Goal: Information Seeking & Learning: Learn about a topic

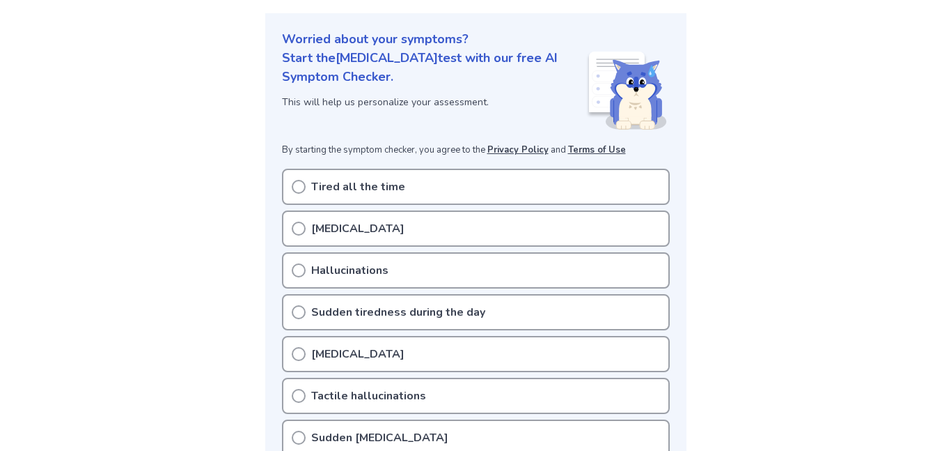
scroll to position [153, 0]
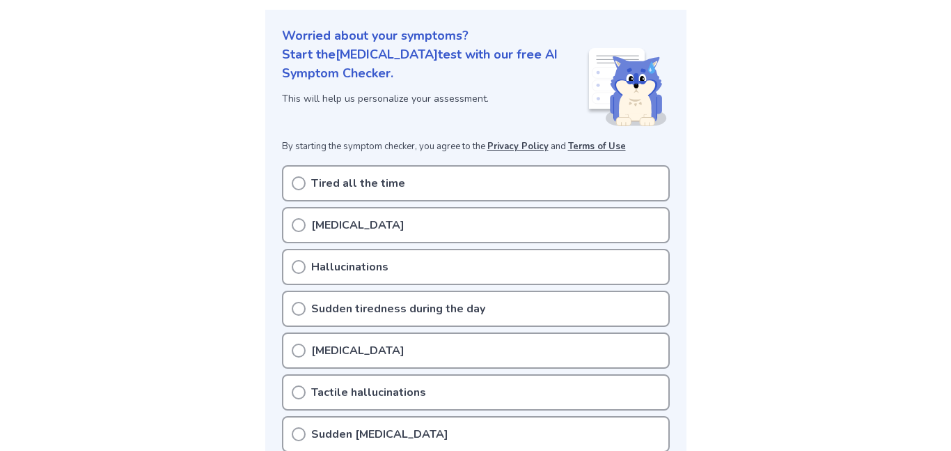
click at [290, 189] on div "Tired all the time" at bounding box center [476, 183] width 388 height 36
click at [302, 176] on icon at bounding box center [299, 183] width 14 height 14
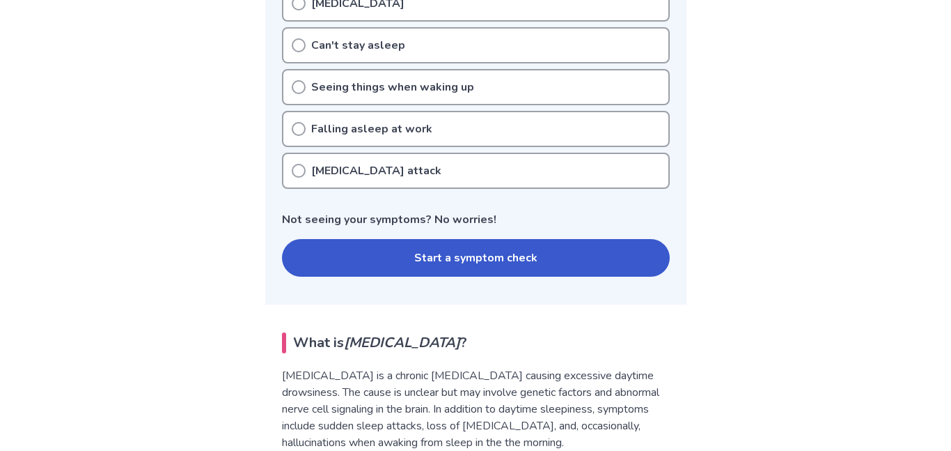
scroll to position [633, 0]
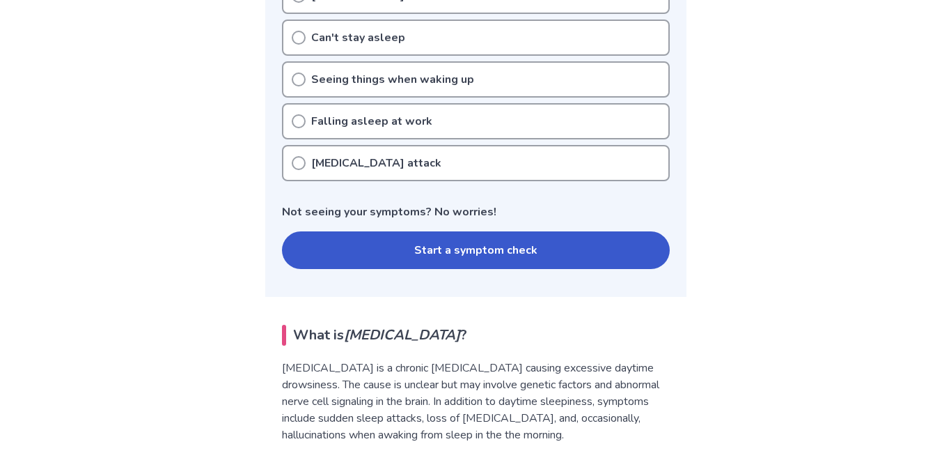
click at [334, 249] on button "Start a symptom check" at bounding box center [476, 250] width 388 height 38
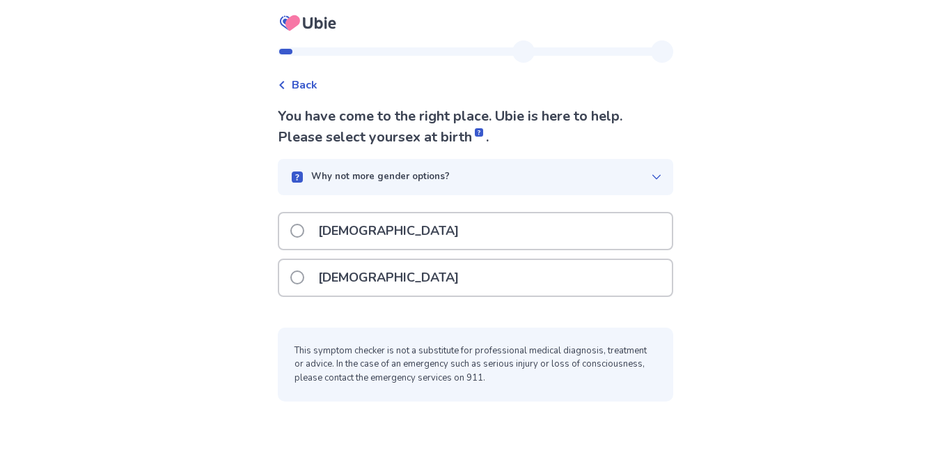
click at [304, 274] on span at bounding box center [297, 277] width 14 height 14
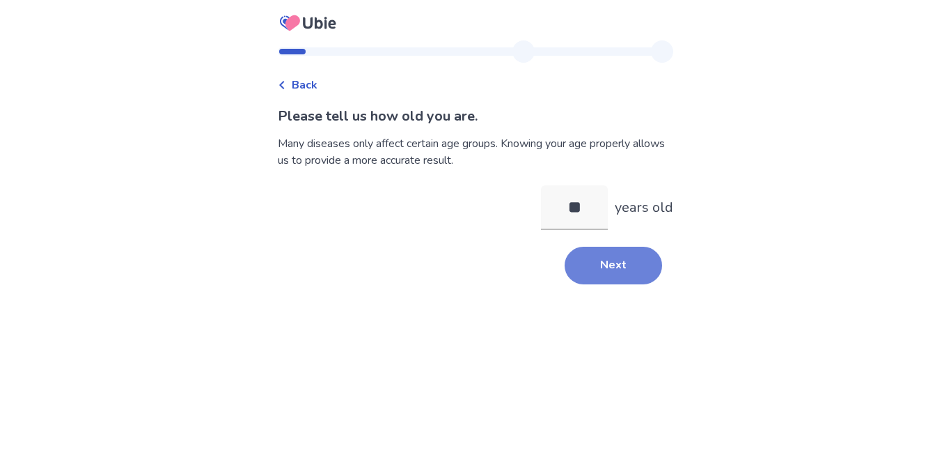
click at [585, 259] on button "Next" at bounding box center [614, 266] width 98 height 38
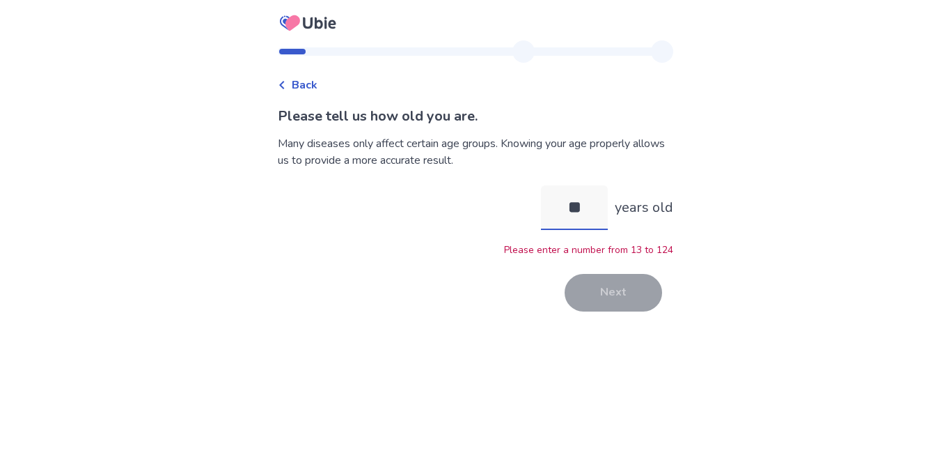
click at [576, 209] on input "**" at bounding box center [574, 207] width 67 height 45
type input "**"
click at [589, 304] on button "Next" at bounding box center [614, 293] width 98 height 38
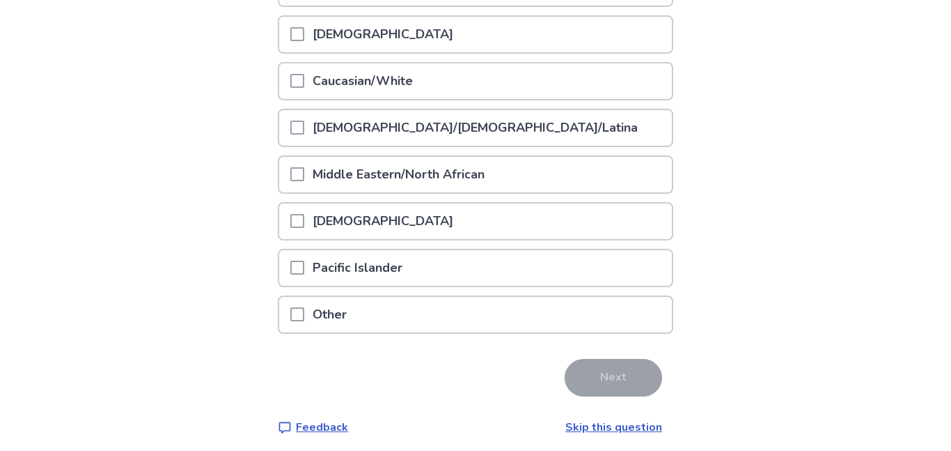
scroll to position [252, 0]
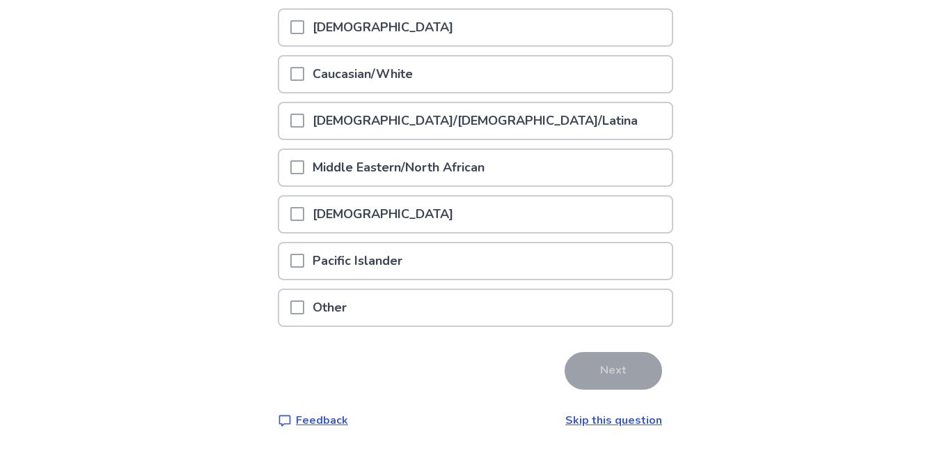
click at [302, 72] on span at bounding box center [297, 74] width 14 height 14
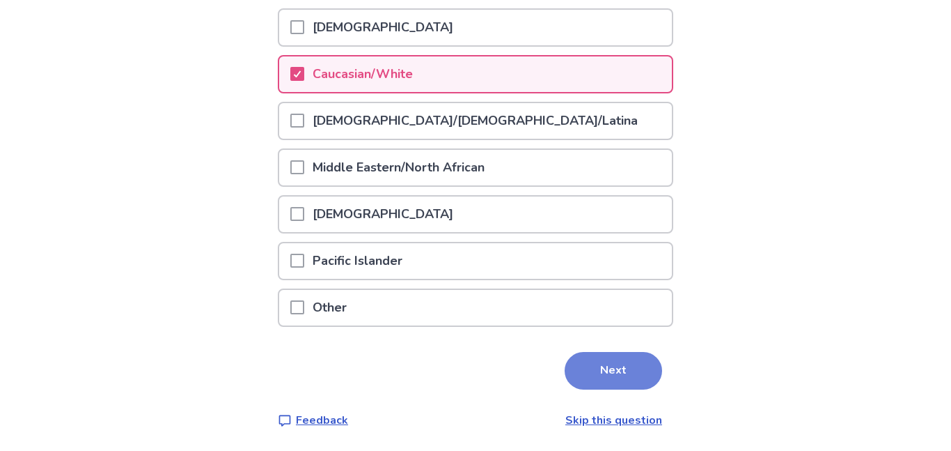
click at [632, 361] on button "Next" at bounding box center [614, 371] width 98 height 38
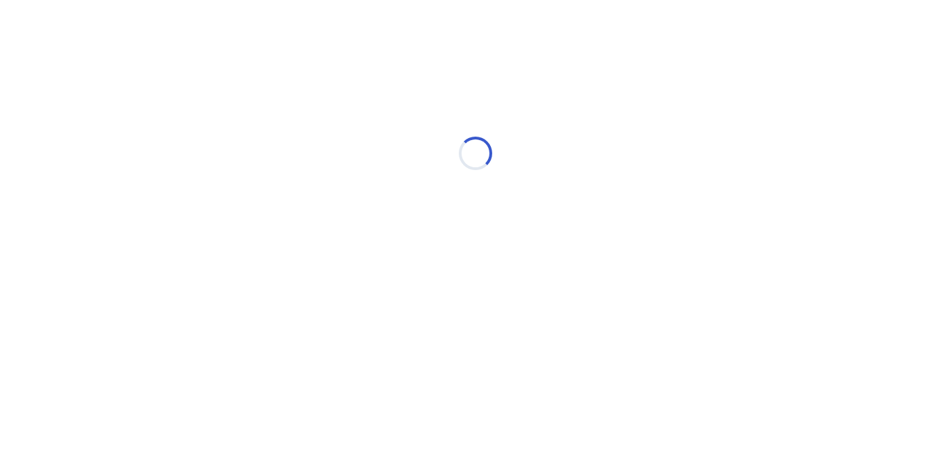
scroll to position [0, 0]
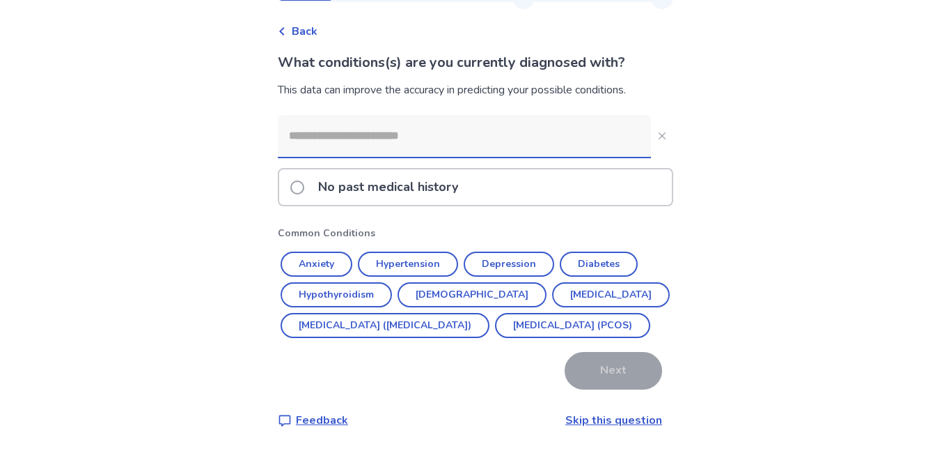
scroll to position [59, 0]
click at [313, 253] on button "Anxiety" at bounding box center [317, 263] width 72 height 25
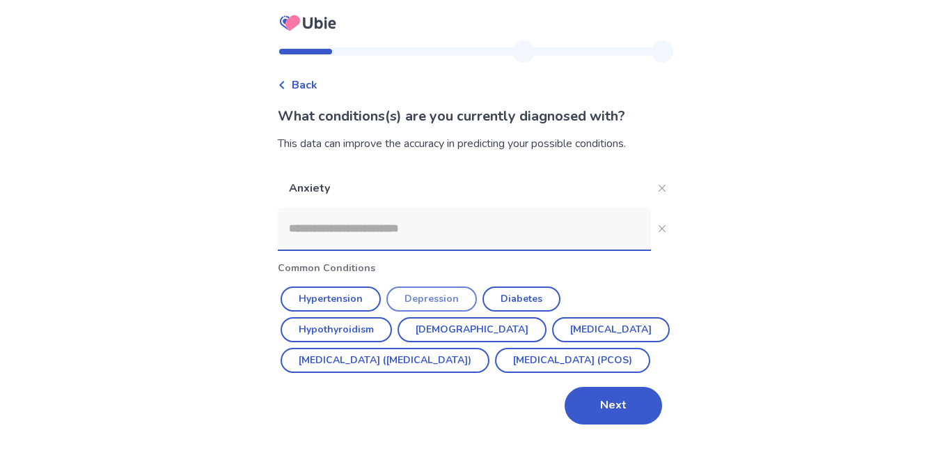
click at [458, 286] on button "Depression" at bounding box center [432, 298] width 91 height 25
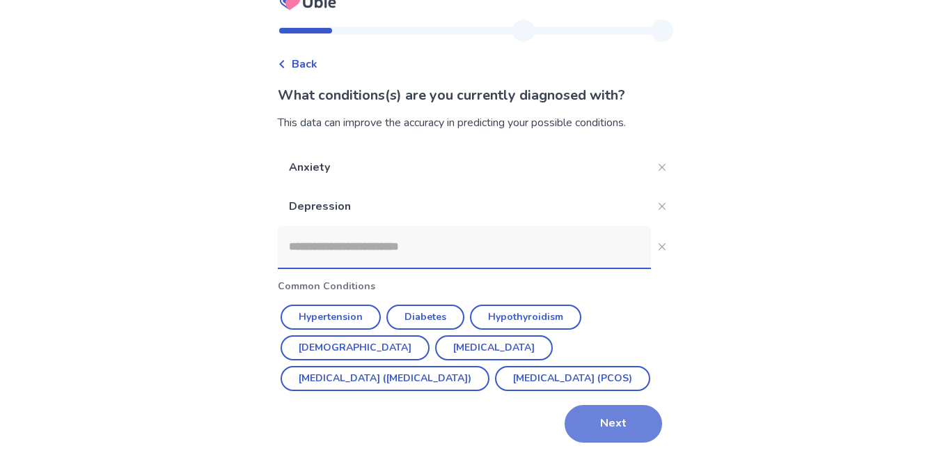
click at [615, 416] on button "Next" at bounding box center [614, 424] width 98 height 38
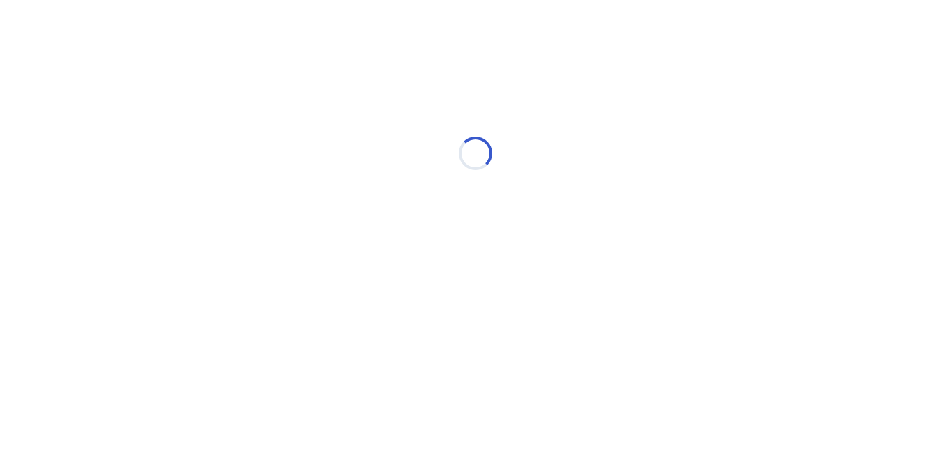
scroll to position [0, 0]
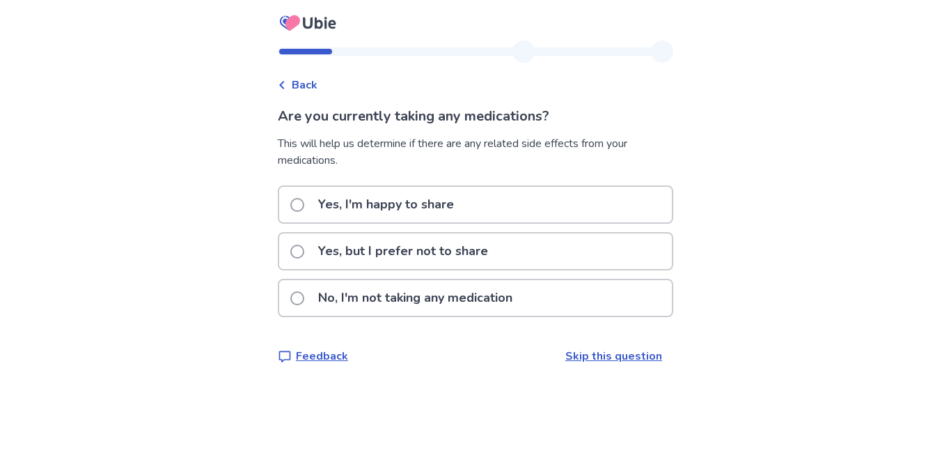
click at [295, 302] on div "No, I'm not taking any medication" at bounding box center [475, 298] width 393 height 36
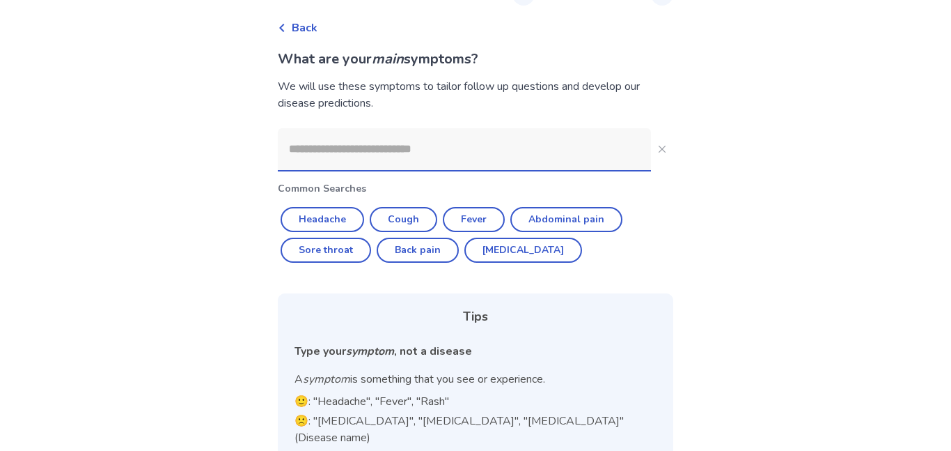
scroll to position [72, 0]
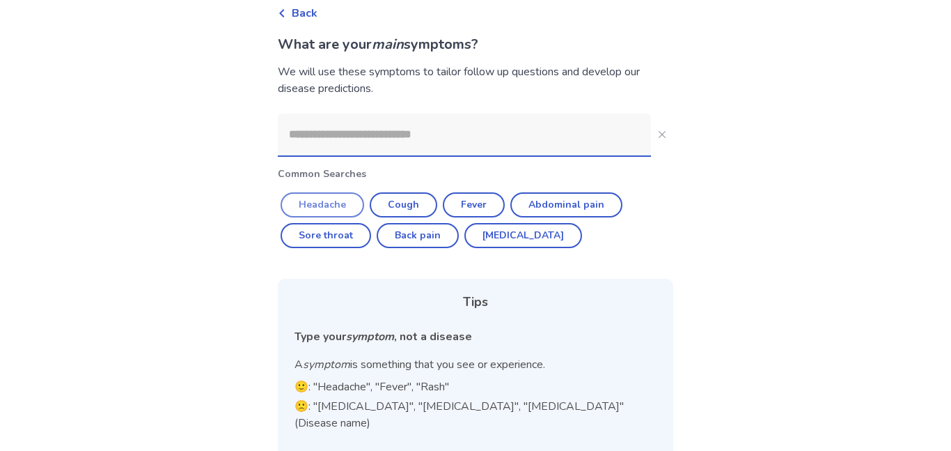
click at [333, 204] on button "Headache" at bounding box center [323, 204] width 84 height 25
type input "********"
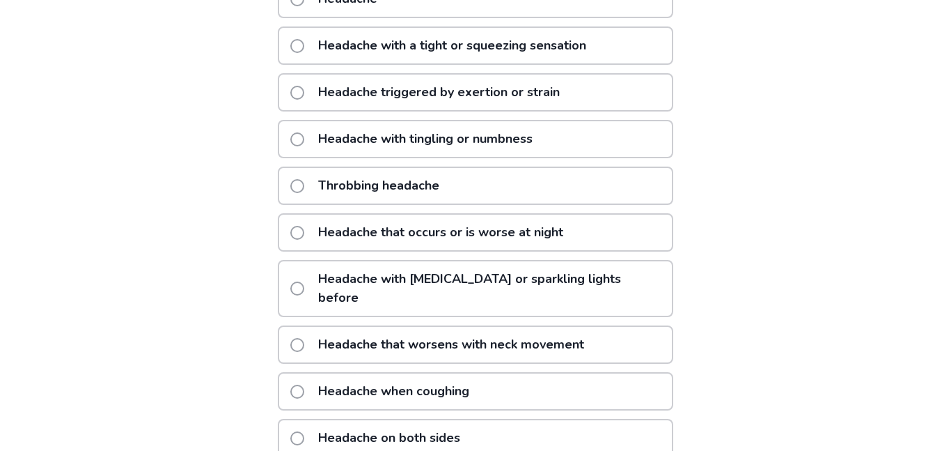
scroll to position [281, 0]
click at [302, 282] on span at bounding box center [297, 289] width 14 height 14
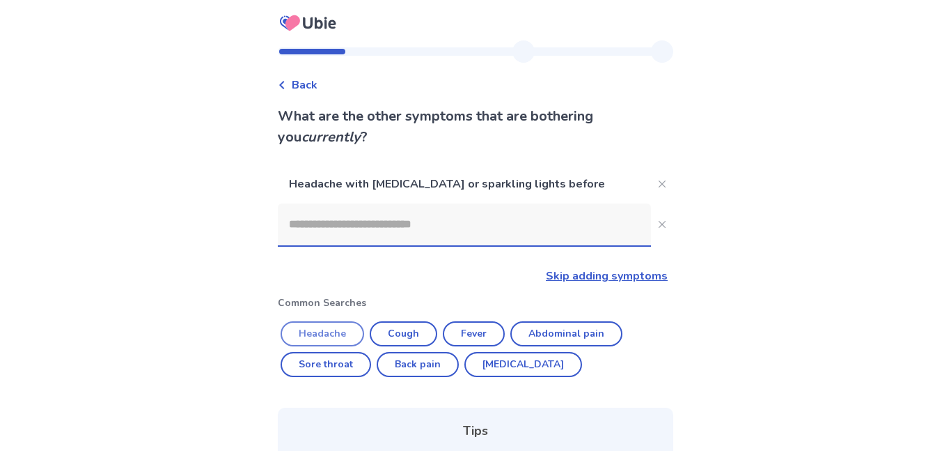
click at [321, 326] on button "Headache" at bounding box center [323, 333] width 84 height 25
type input "********"
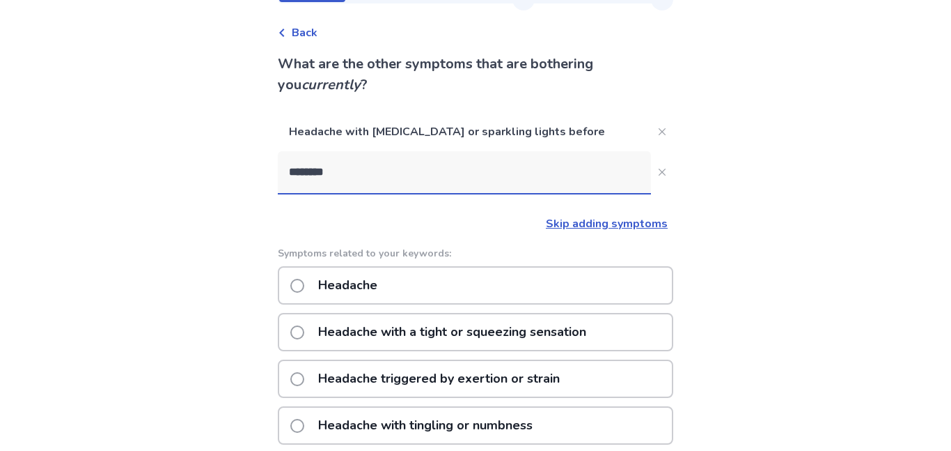
scroll to position [52, 0]
click at [651, 130] on button "Close" at bounding box center [662, 132] width 22 height 22
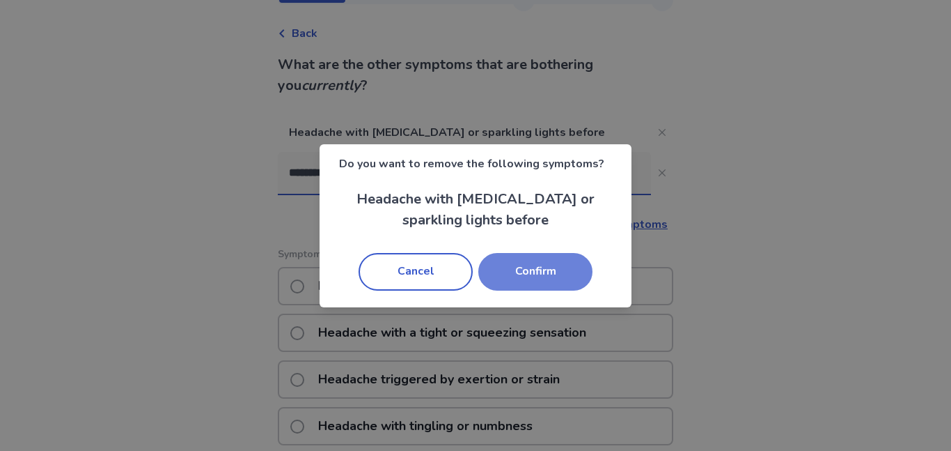
click at [524, 274] on button "Confirm" at bounding box center [536, 272] width 114 height 38
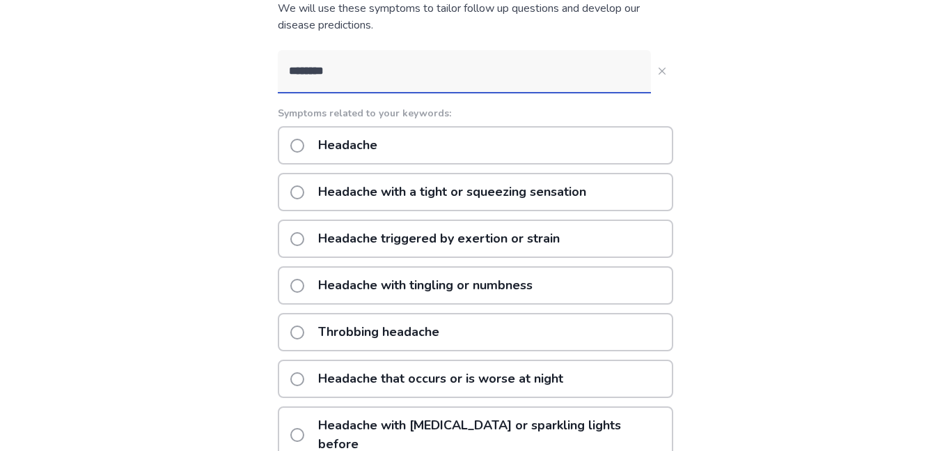
scroll to position [0, 0]
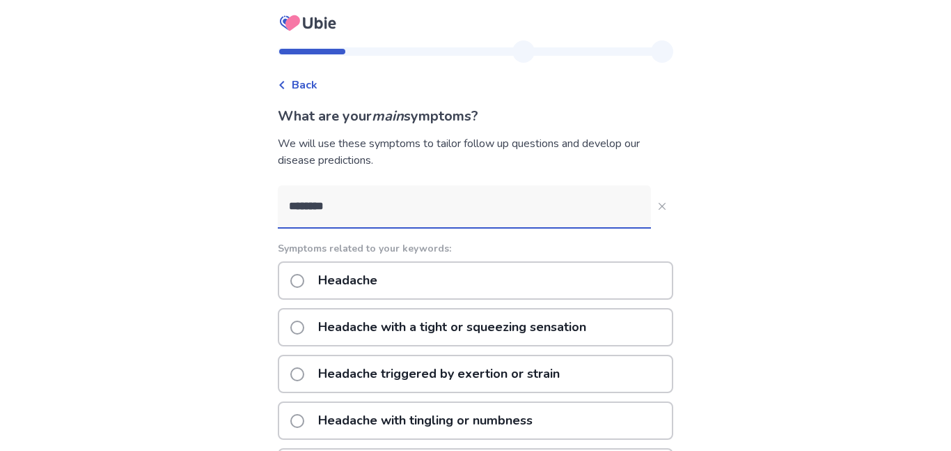
click at [284, 82] on icon at bounding box center [281, 85] width 5 height 8
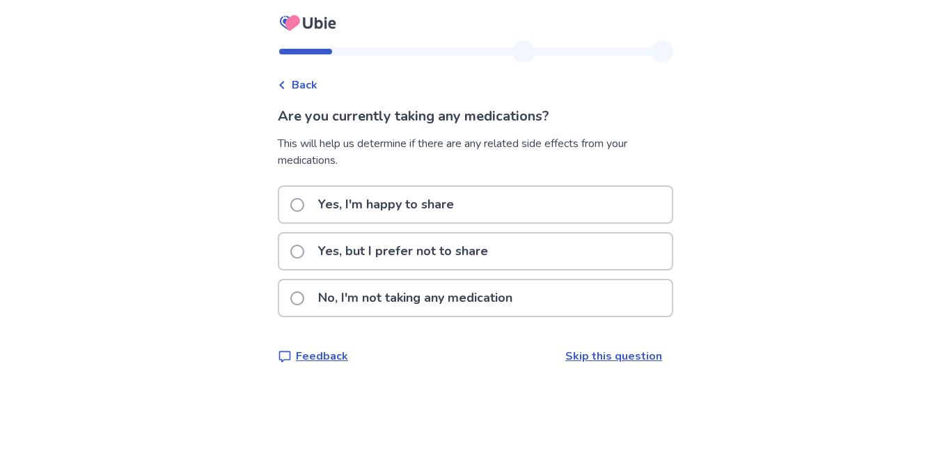
click at [310, 290] on label "No, I'm not taking any medication" at bounding box center [405, 298] width 231 height 36
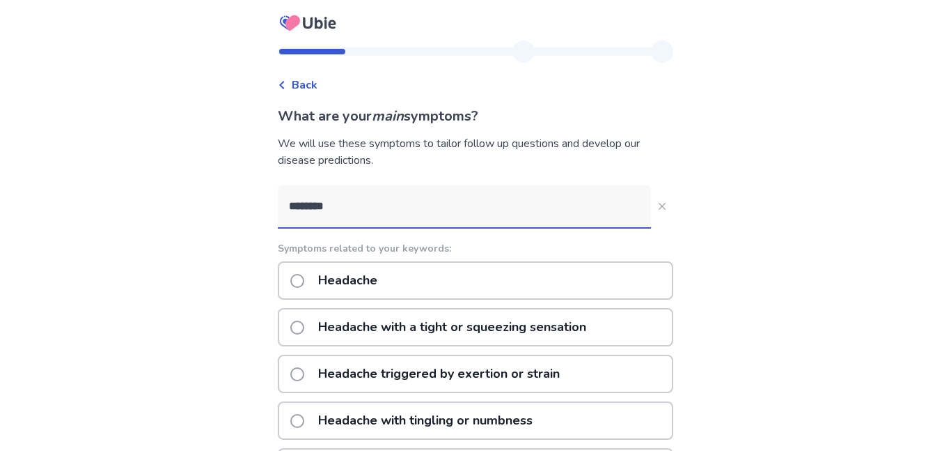
click at [464, 203] on input "********" at bounding box center [464, 206] width 373 height 42
click at [284, 81] on icon at bounding box center [281, 85] width 5 height 8
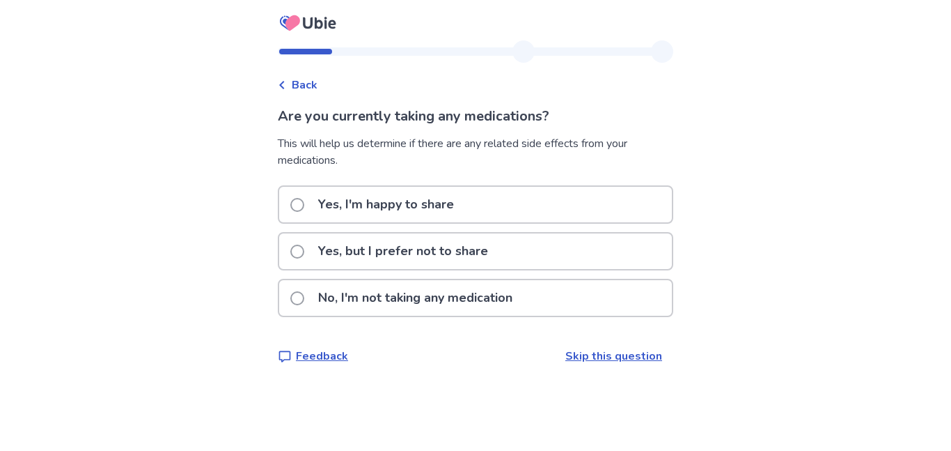
click at [321, 288] on p "No, I'm not taking any medication" at bounding box center [415, 298] width 211 height 36
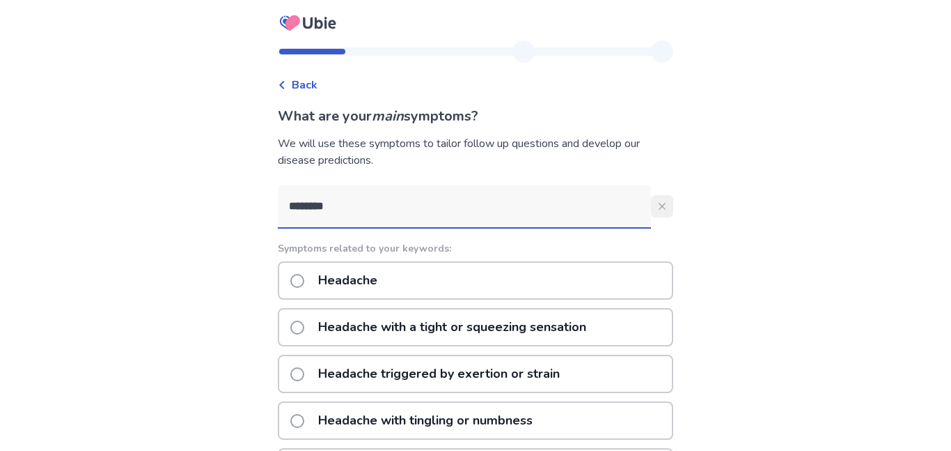
click at [659, 208] on icon "Close" at bounding box center [662, 206] width 7 height 7
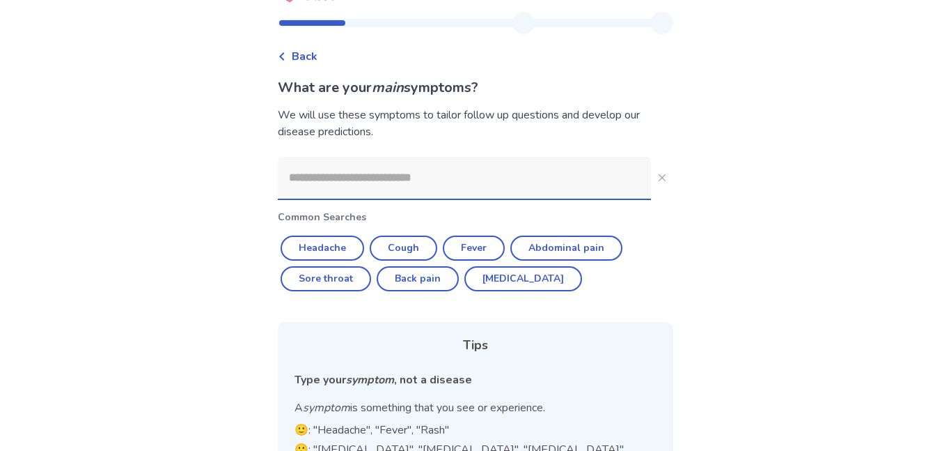
scroll to position [31, 0]
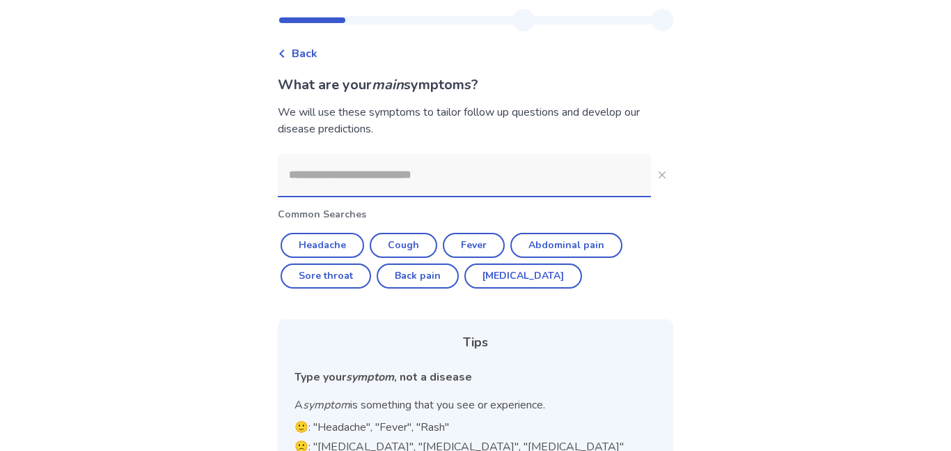
click at [380, 178] on input at bounding box center [464, 175] width 373 height 42
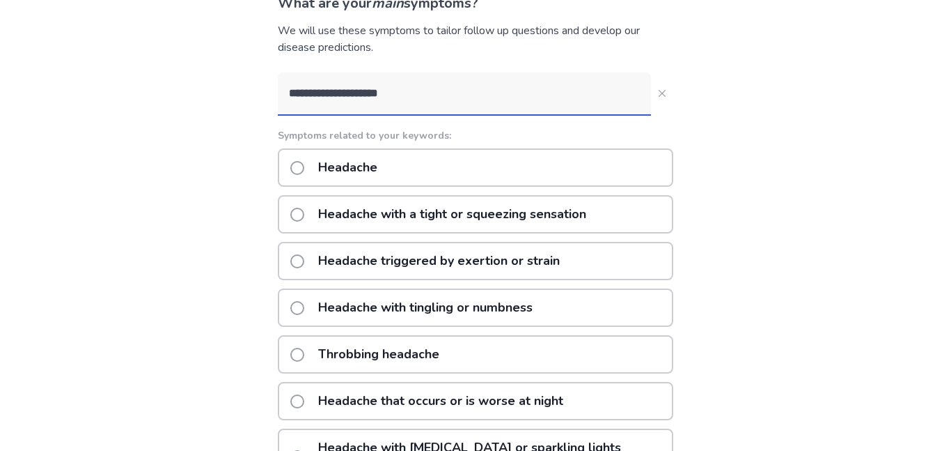
scroll to position [0, 0]
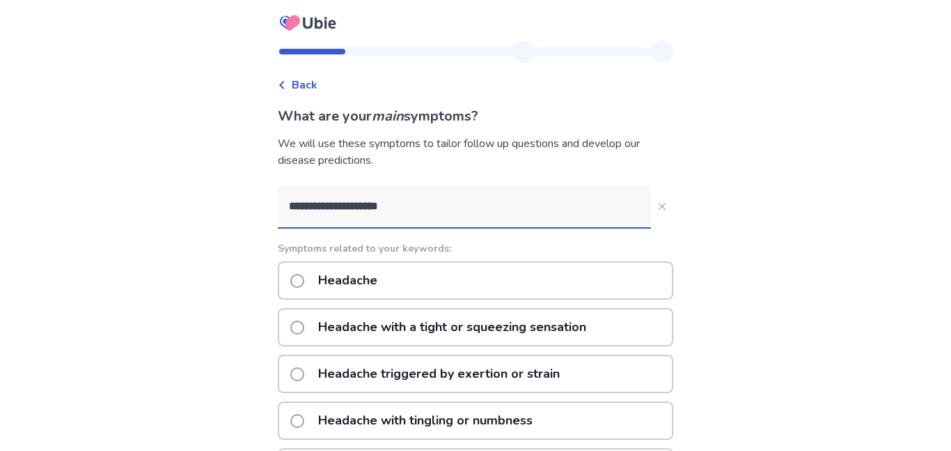
click at [396, 202] on input "**********" at bounding box center [464, 206] width 373 height 42
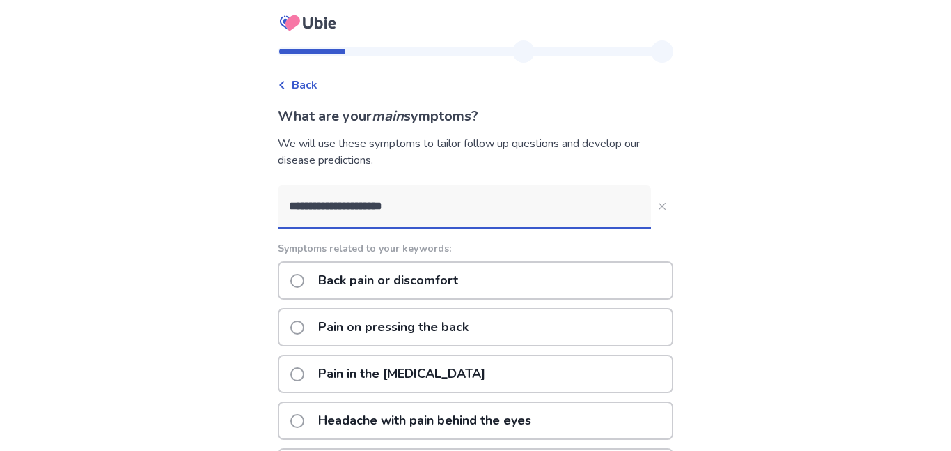
click at [453, 212] on input "**********" at bounding box center [464, 206] width 373 height 42
type input "**********"
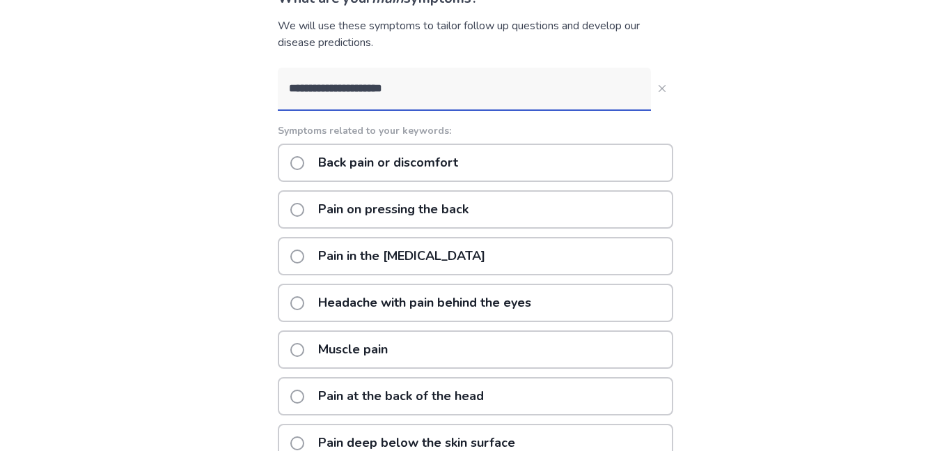
scroll to position [93, 0]
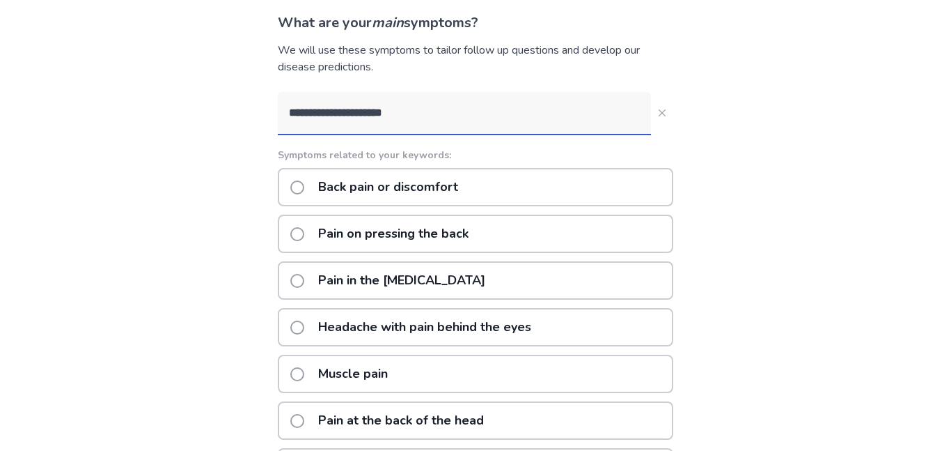
click at [302, 179] on label "Back pain or discomfort" at bounding box center [378, 187] width 176 height 36
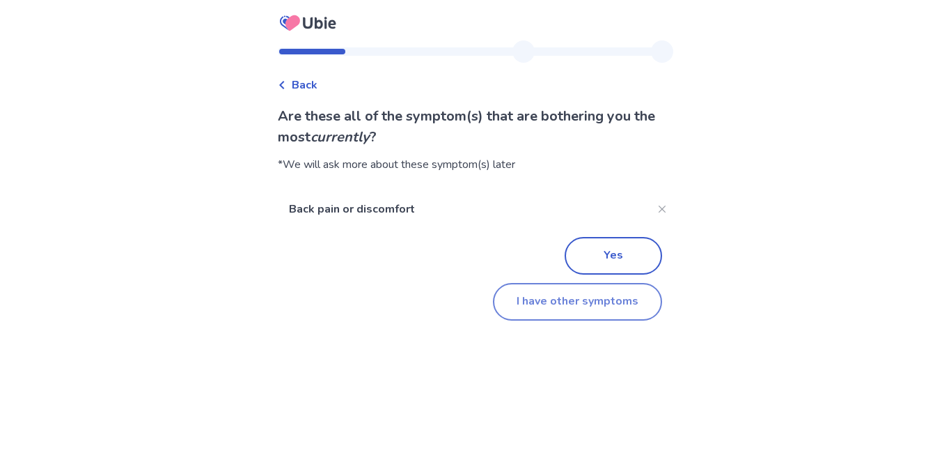
click at [570, 299] on button "I have other symptoms" at bounding box center [577, 302] width 169 height 38
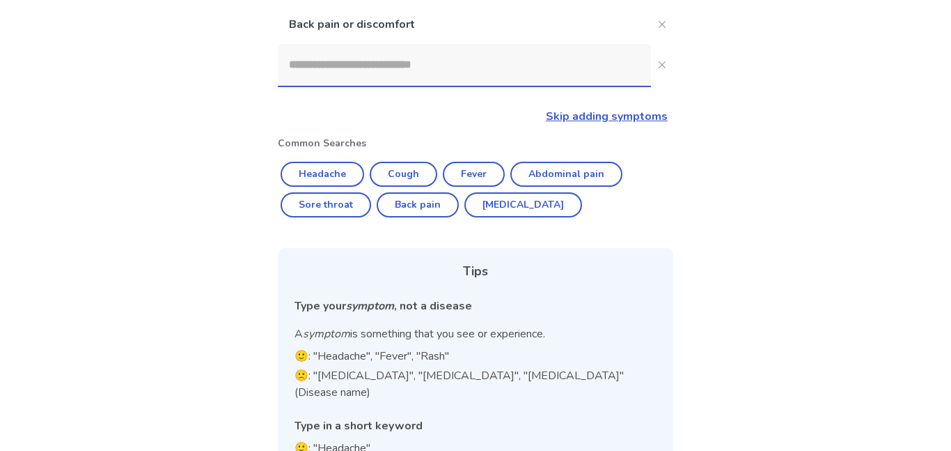
scroll to position [162, 0]
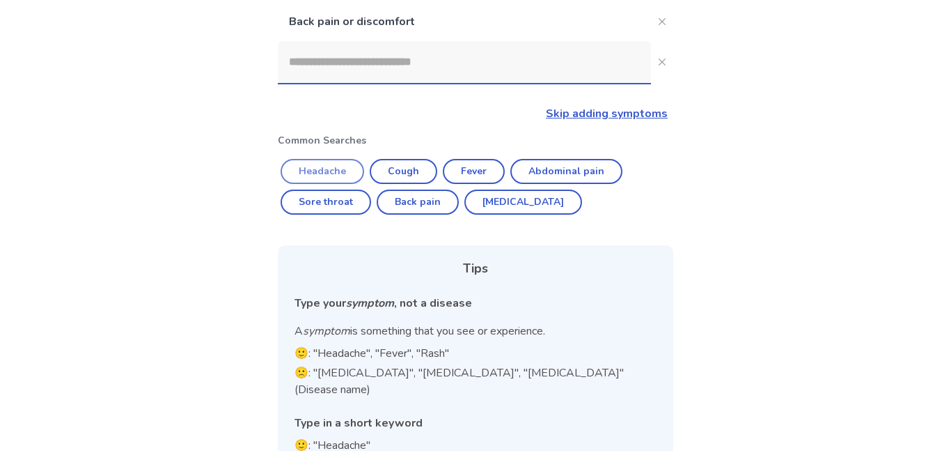
click at [357, 161] on button "Headache" at bounding box center [323, 171] width 84 height 25
type input "********"
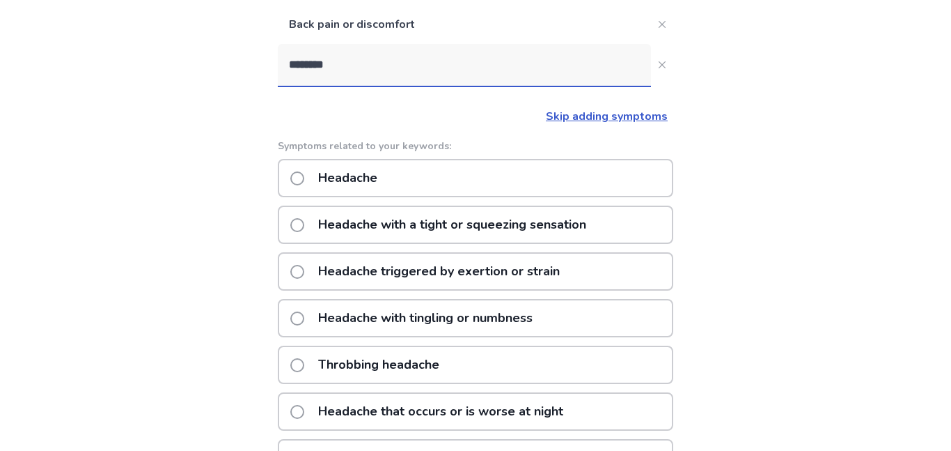
scroll to position [142, 0]
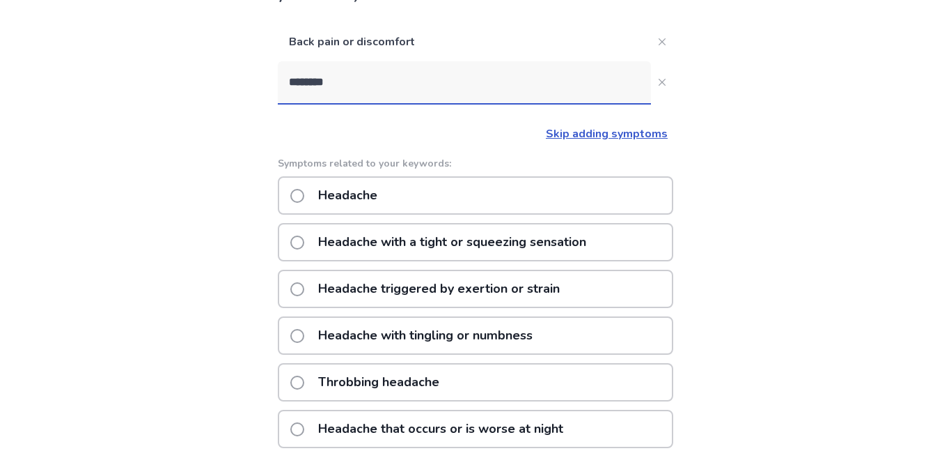
click at [303, 186] on label "Headache" at bounding box center [337, 196] width 95 height 36
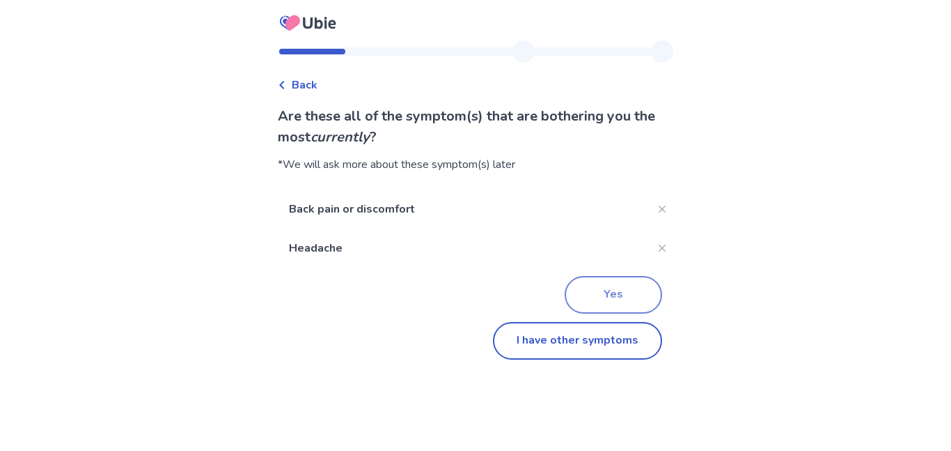
click at [600, 286] on button "Yes" at bounding box center [614, 295] width 98 height 38
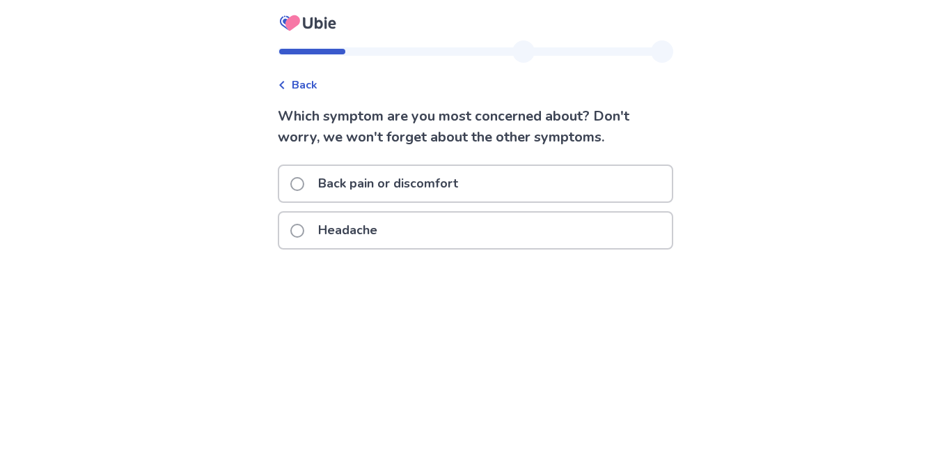
click at [304, 179] on span at bounding box center [297, 184] width 14 height 14
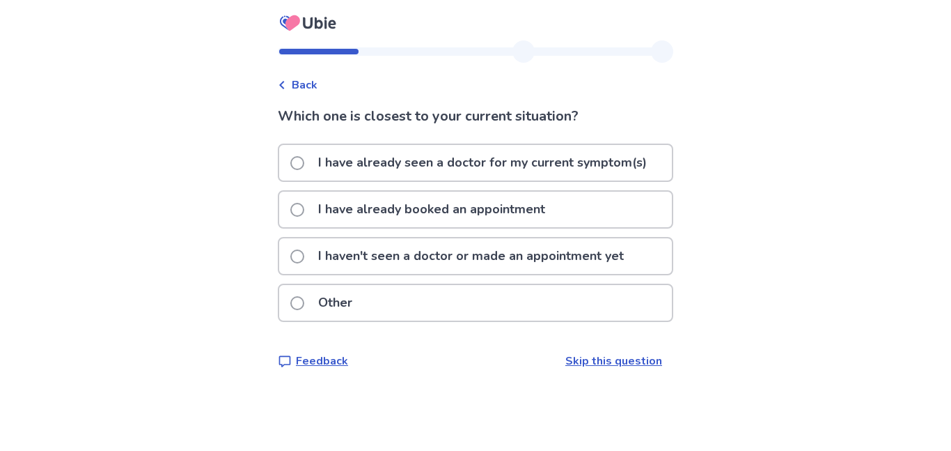
click at [301, 254] on span at bounding box center [297, 256] width 14 height 14
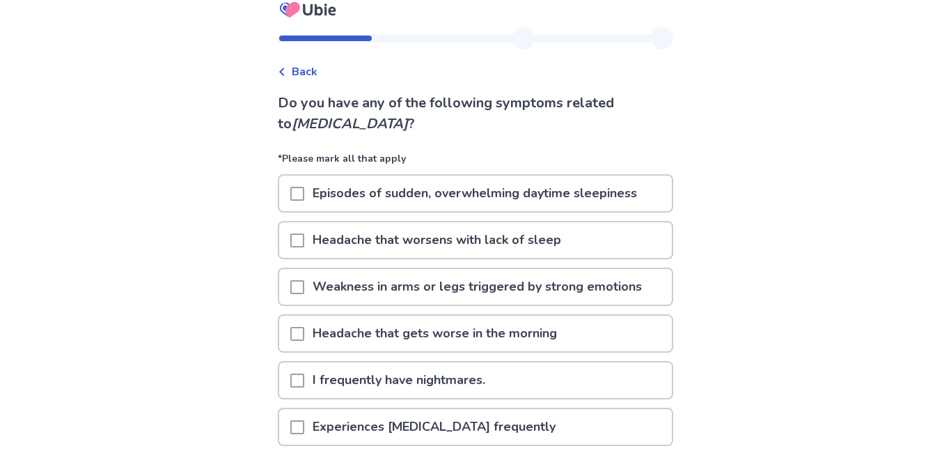
scroll to position [14, 0]
click at [304, 187] on span at bounding box center [297, 193] width 14 height 14
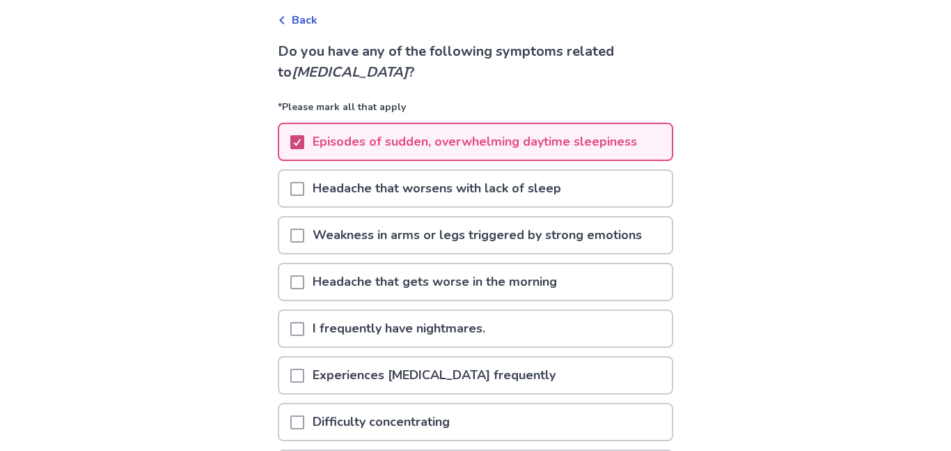
click at [304, 187] on span at bounding box center [297, 189] width 14 height 14
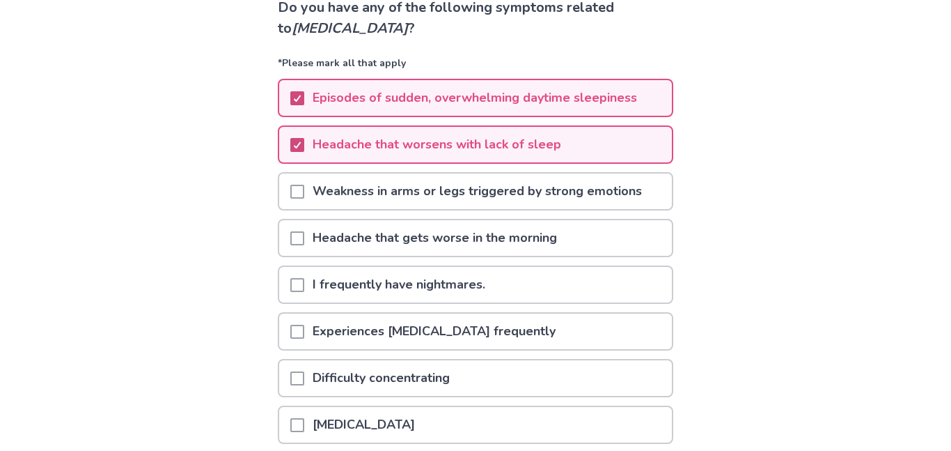
scroll to position [109, 0]
click at [304, 187] on span at bounding box center [297, 191] width 14 height 14
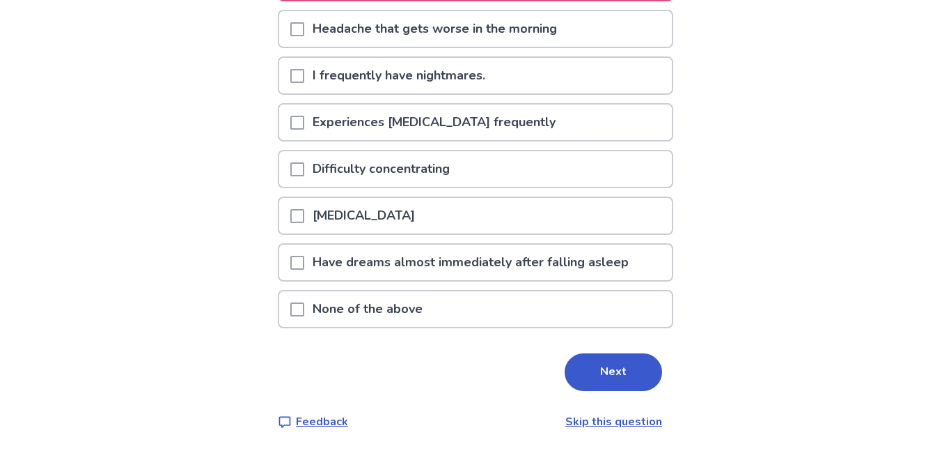
scroll to position [319, 0]
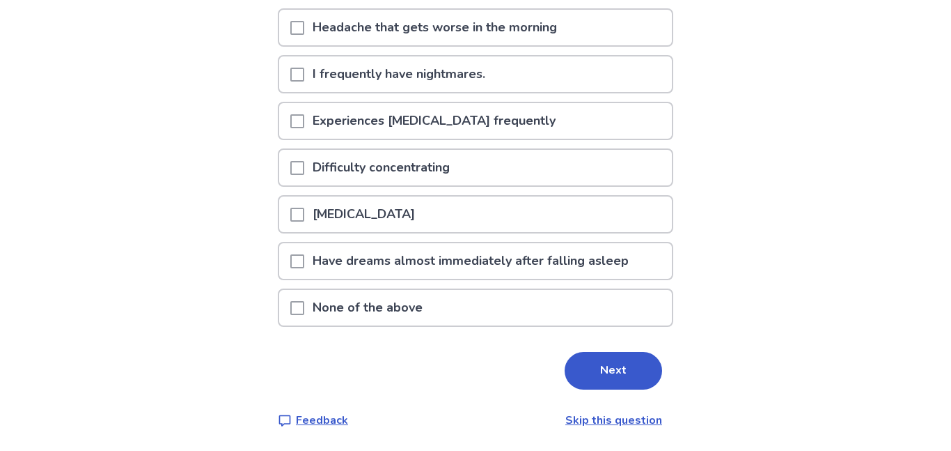
click at [303, 173] on span at bounding box center [297, 168] width 14 height 14
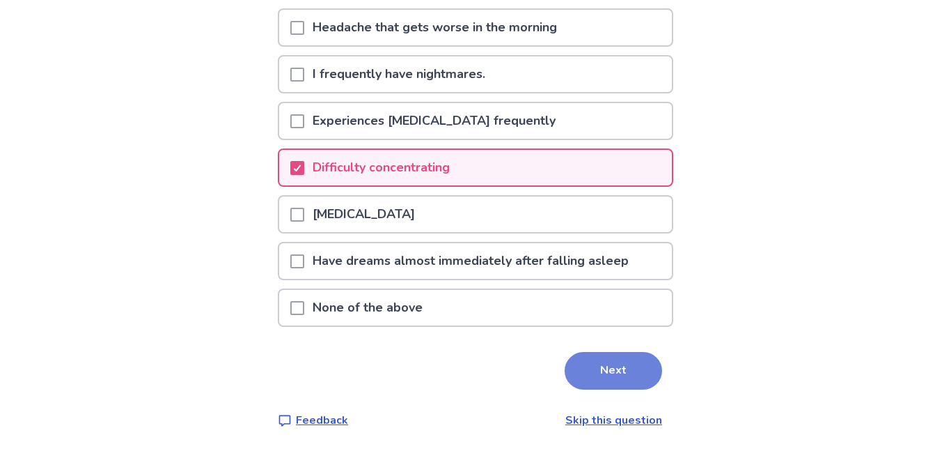
click at [590, 378] on button "Next" at bounding box center [614, 371] width 98 height 38
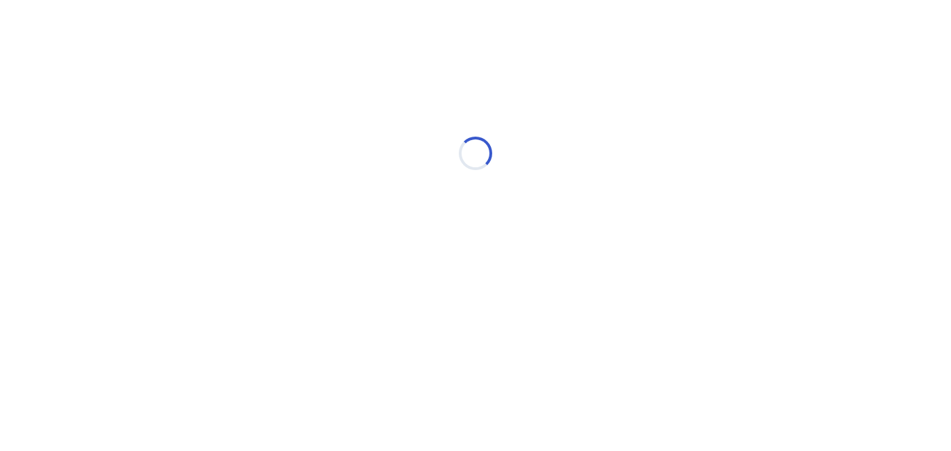
scroll to position [0, 0]
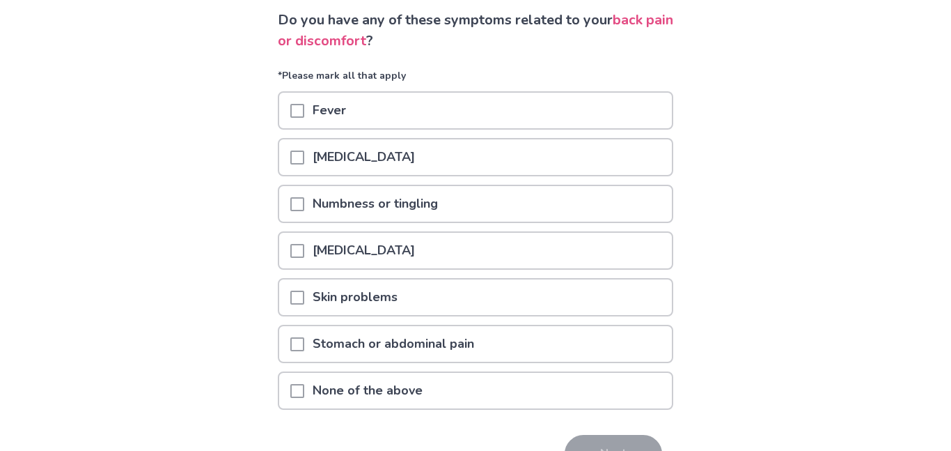
scroll to position [98, 0]
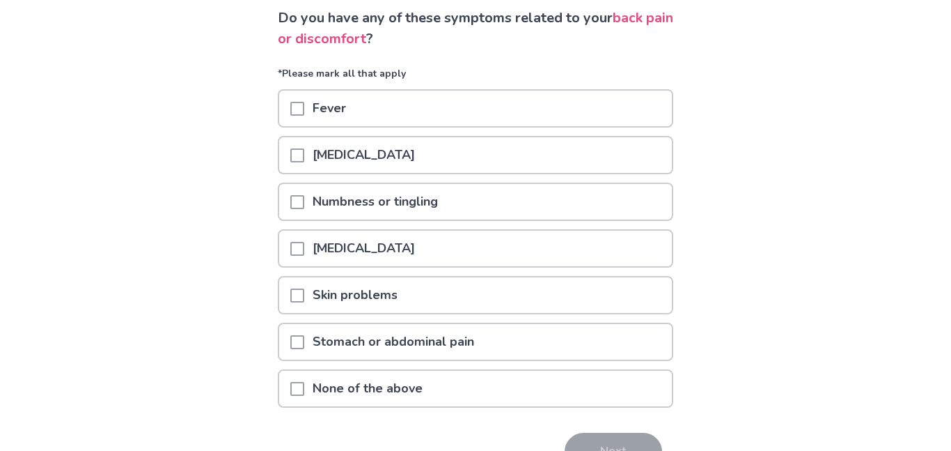
click at [304, 157] on span at bounding box center [297, 155] width 14 height 14
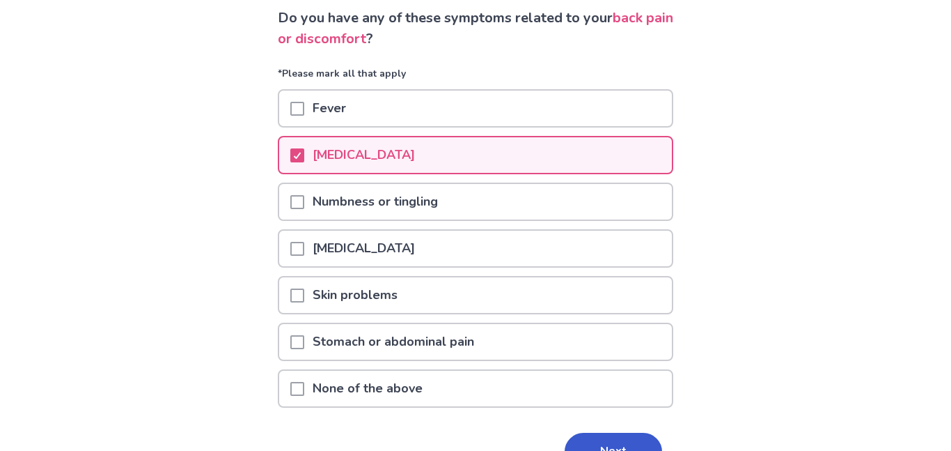
scroll to position [179, 0]
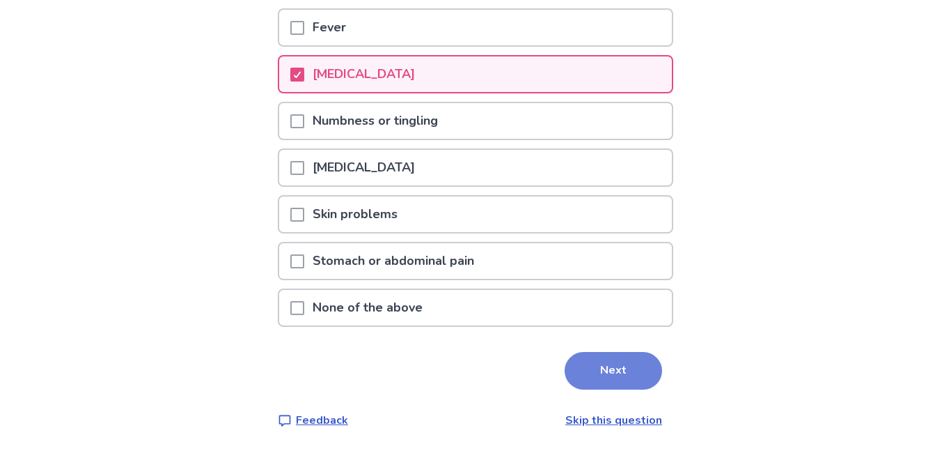
click at [613, 373] on button "Next" at bounding box center [614, 371] width 98 height 38
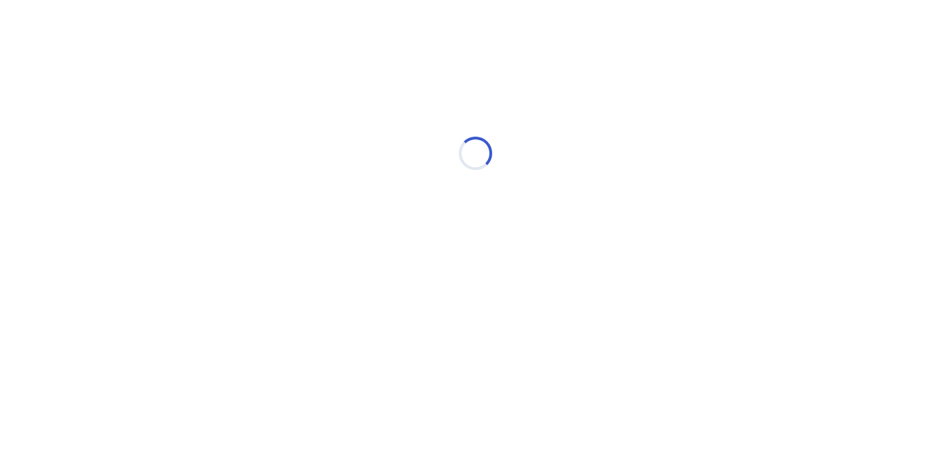
scroll to position [0, 0]
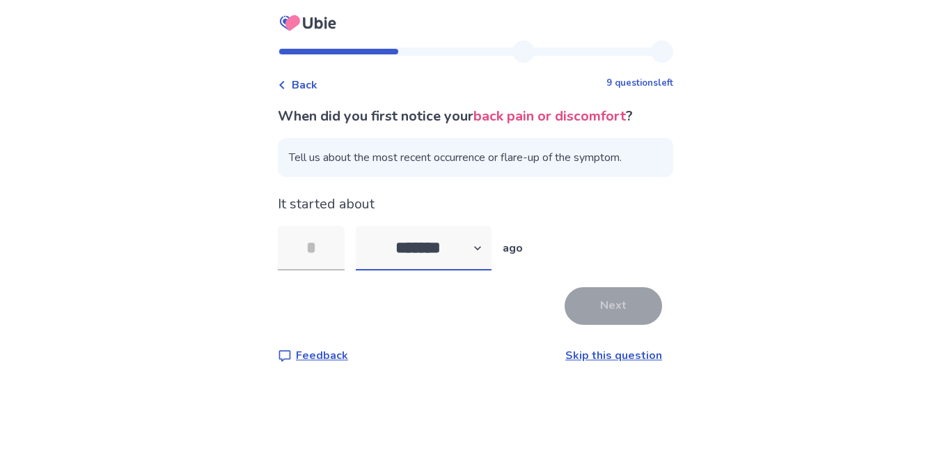
click at [492, 246] on select "******* ****** ******* ******** *******" at bounding box center [424, 248] width 136 height 45
click at [476, 256] on select "******* ****** ******* ******** *******" at bounding box center [424, 248] width 136 height 45
select select "*"
click at [364, 226] on select "******* ****** ******* ******** *******" at bounding box center [424, 248] width 136 height 45
click at [327, 247] on input "tel" at bounding box center [311, 248] width 67 height 45
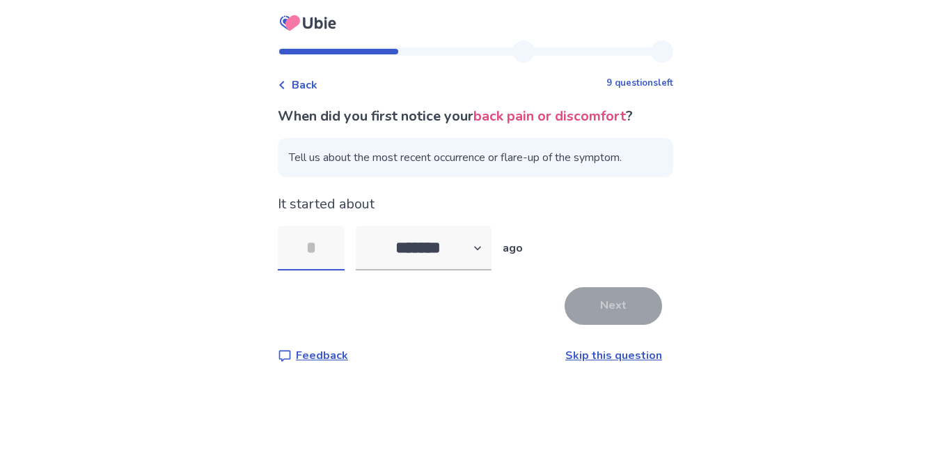
type input "*"
click at [593, 320] on button "Next" at bounding box center [614, 306] width 98 height 38
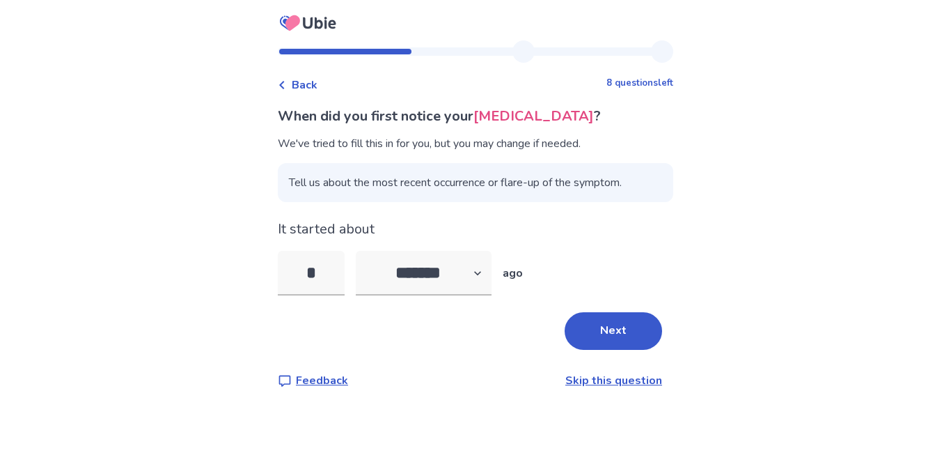
click at [471, 350] on div "When did you first notice your [MEDICAL_DATA] ? We've tried to fill this in for…" at bounding box center [476, 247] width 396 height 283
click at [414, 267] on select "******* ****** ******* ******** *******" at bounding box center [424, 273] width 136 height 45
select select "*"
click at [364, 251] on select "******* ****** ******* ******** *******" at bounding box center [424, 273] width 136 height 45
click at [325, 286] on input "*" at bounding box center [311, 273] width 67 height 45
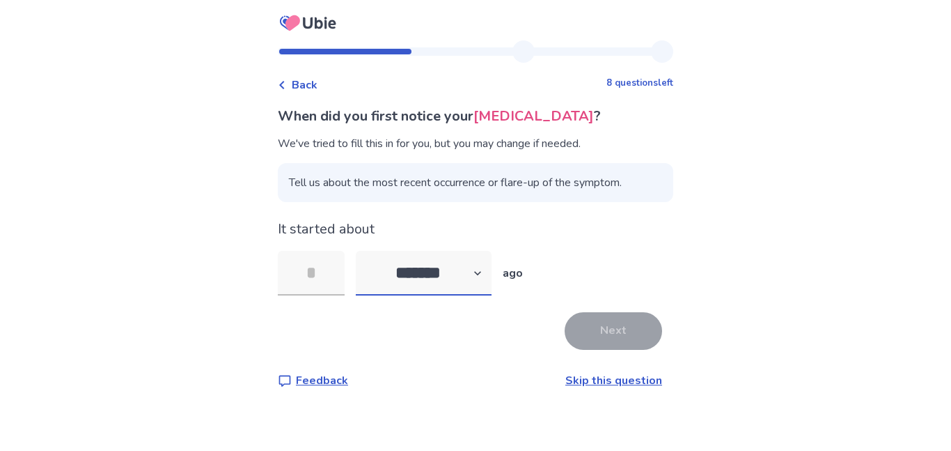
click at [433, 289] on select "******* ****** ******* ******** *******" at bounding box center [424, 273] width 136 height 45
select select "*"
click at [364, 251] on select "******* ****** ******* ******** *******" at bounding box center [424, 273] width 136 height 45
click at [304, 277] on input "tel" at bounding box center [311, 273] width 67 height 45
type input "*"
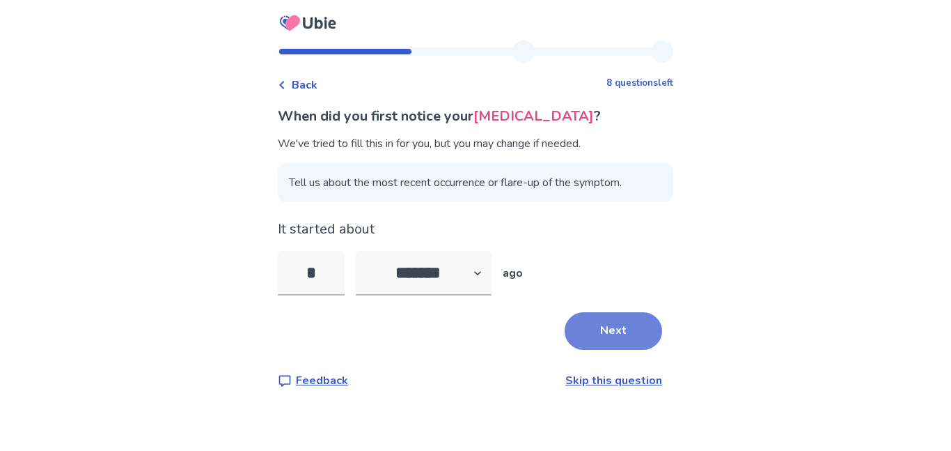
click at [608, 348] on button "Next" at bounding box center [614, 331] width 98 height 38
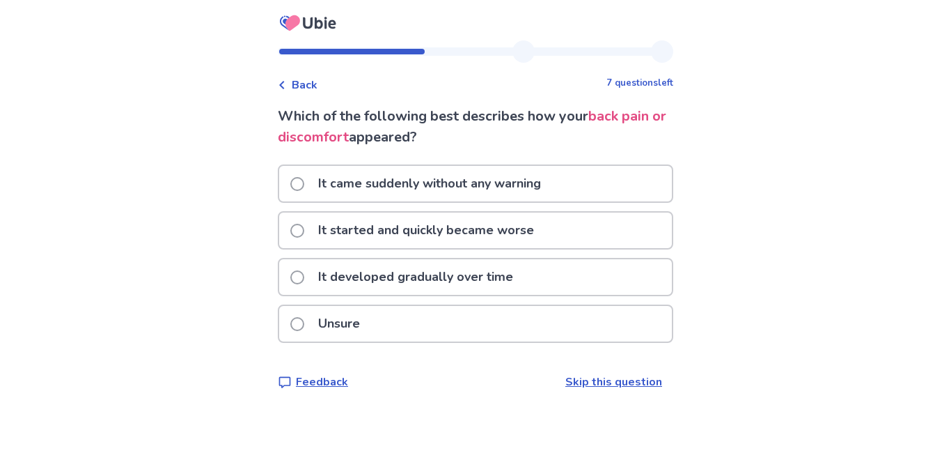
click at [298, 228] on span at bounding box center [297, 231] width 14 height 14
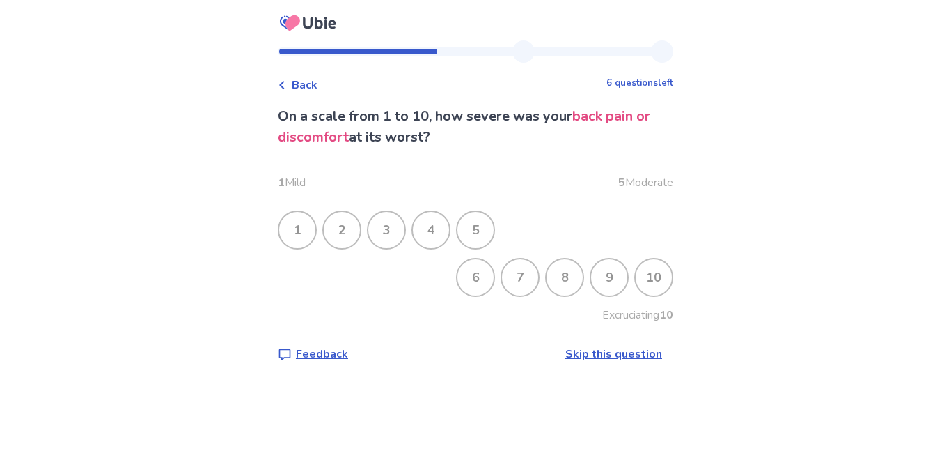
click at [550, 279] on div "8" at bounding box center [565, 277] width 36 height 36
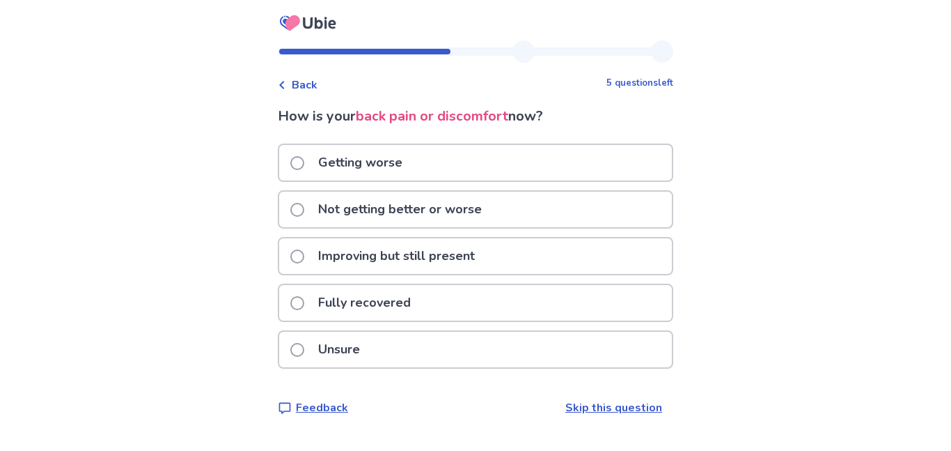
click at [300, 205] on span at bounding box center [297, 210] width 14 height 14
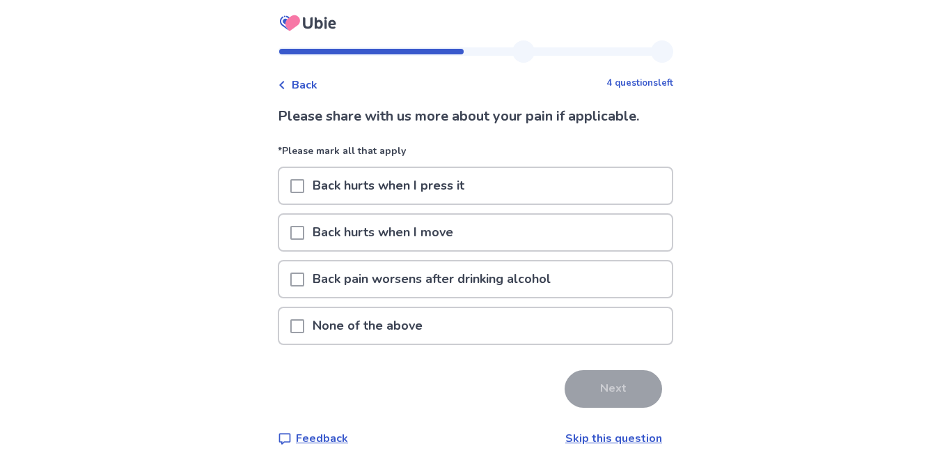
click at [300, 332] on div at bounding box center [297, 326] width 14 height 36
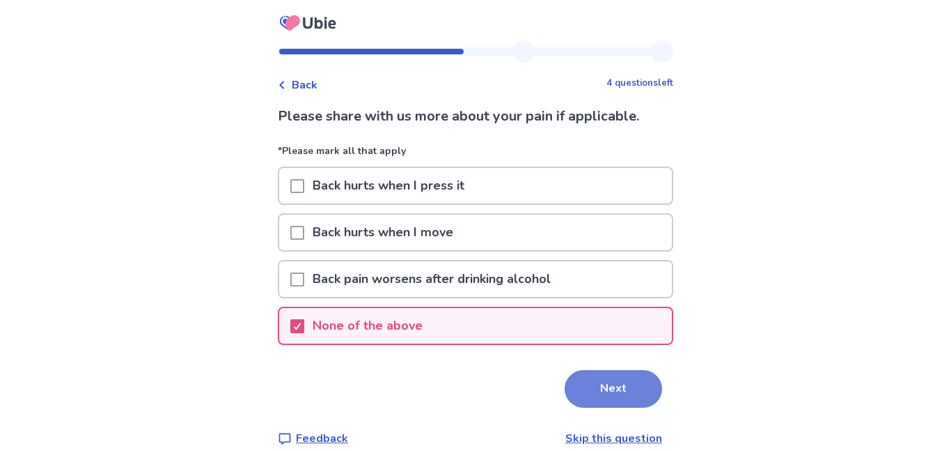
click at [600, 402] on button "Next" at bounding box center [614, 389] width 98 height 38
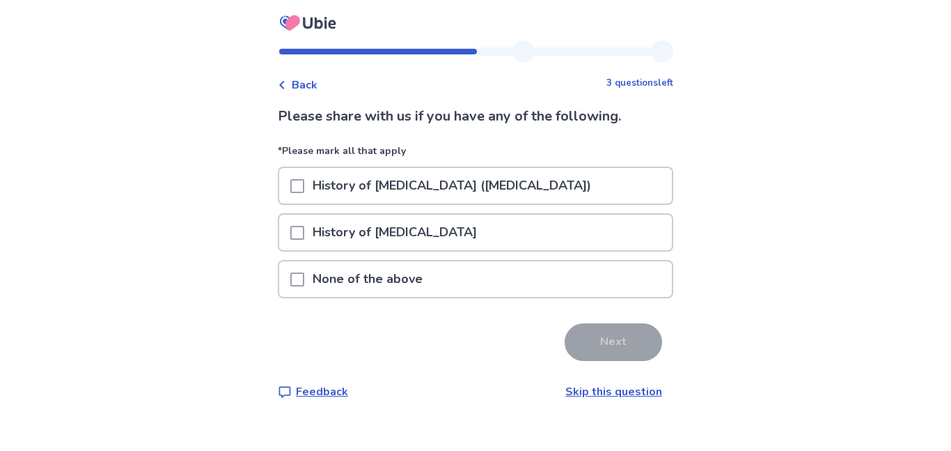
click at [304, 288] on div at bounding box center [297, 279] width 14 height 36
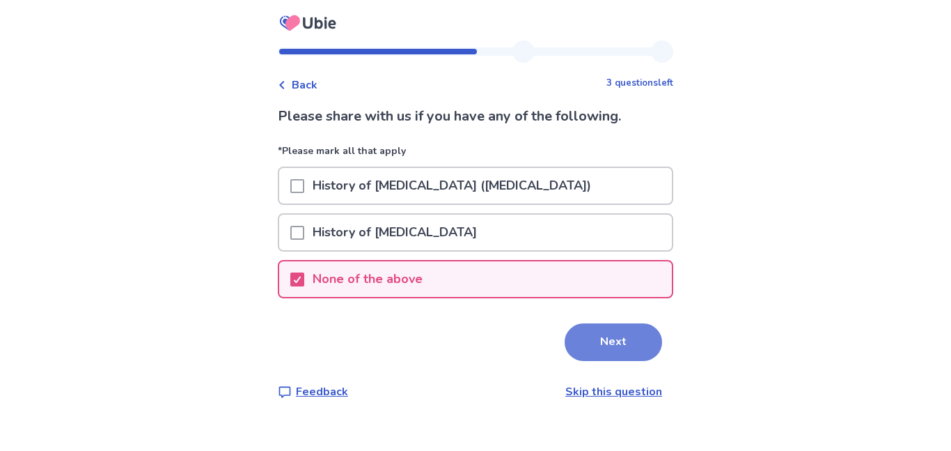
click at [584, 346] on button "Next" at bounding box center [614, 342] width 98 height 38
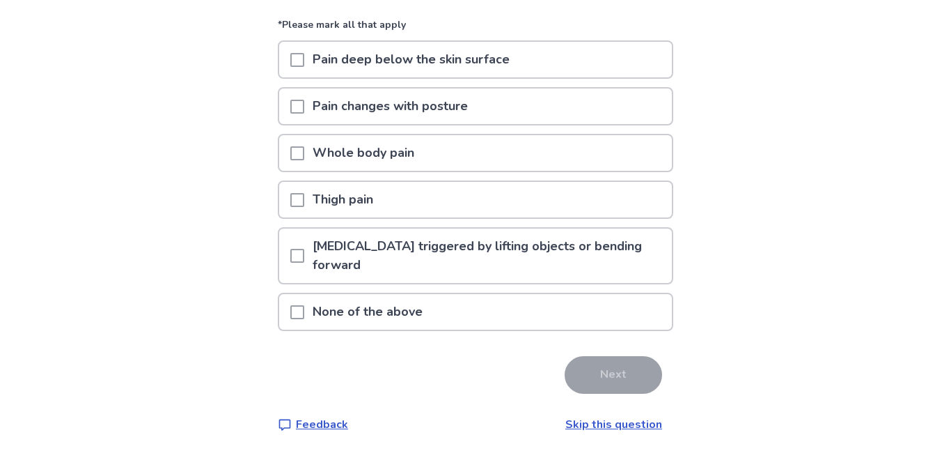
scroll to position [130, 0]
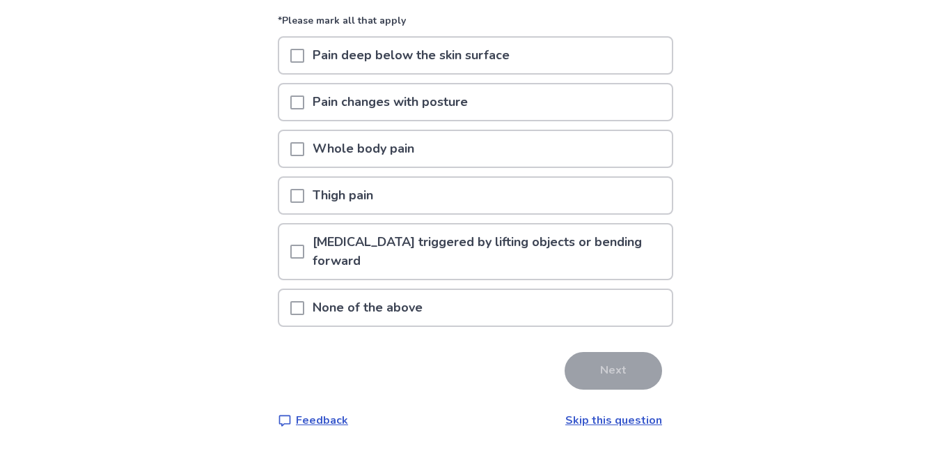
click at [302, 254] on span at bounding box center [297, 251] width 14 height 14
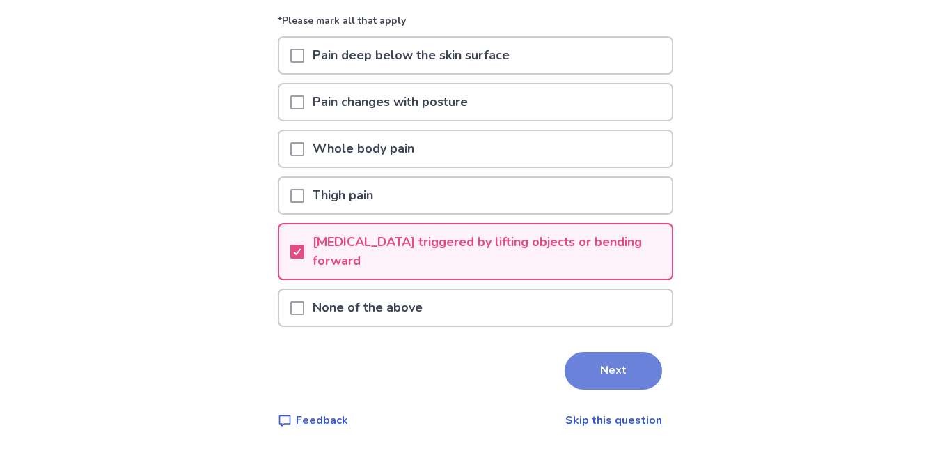
click at [595, 364] on button "Next" at bounding box center [614, 371] width 98 height 38
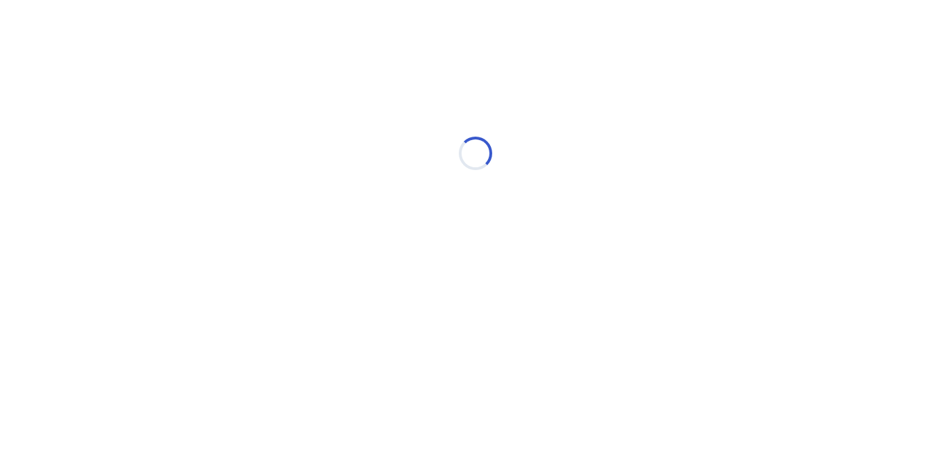
scroll to position [0, 0]
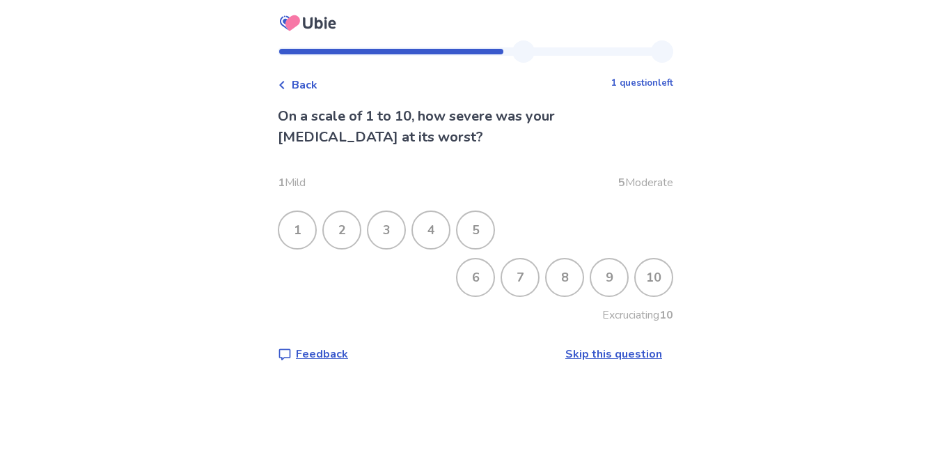
click at [596, 277] on div "9" at bounding box center [609, 277] width 36 height 36
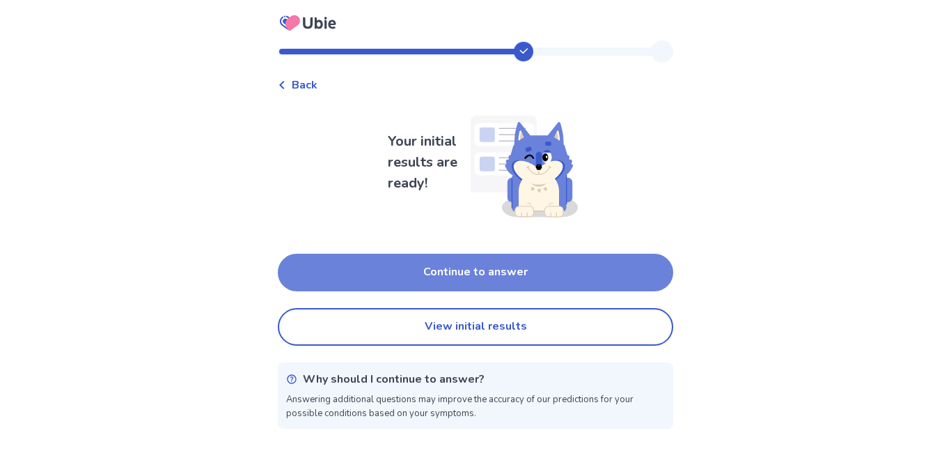
click at [373, 286] on button "Continue to answer" at bounding box center [476, 273] width 396 height 38
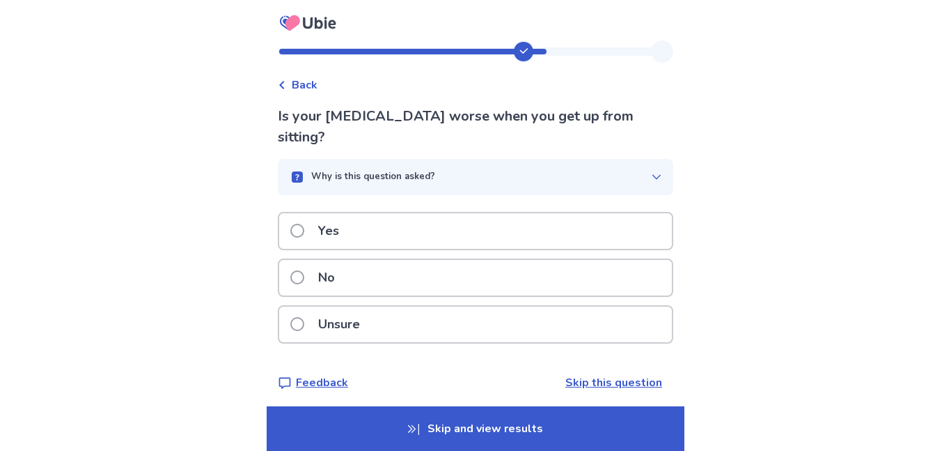
scroll to position [7, 0]
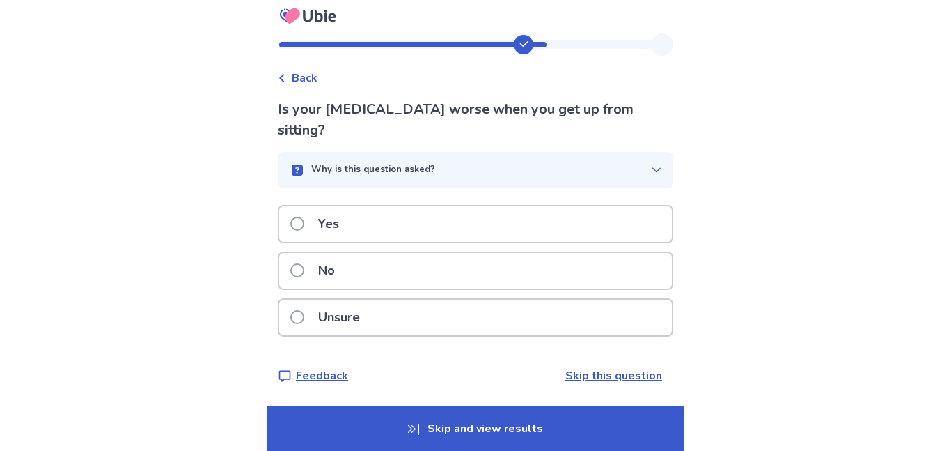
click at [296, 322] on div "Unsure" at bounding box center [475, 318] width 393 height 36
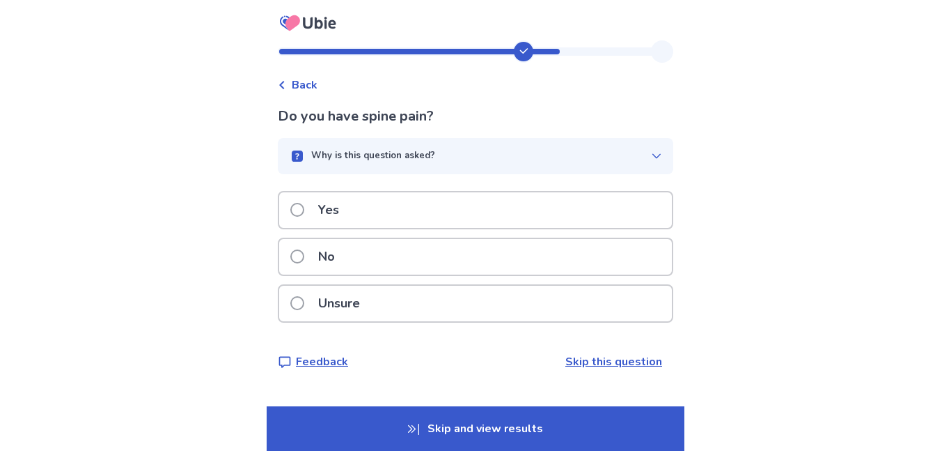
click at [304, 206] on span at bounding box center [297, 210] width 14 height 14
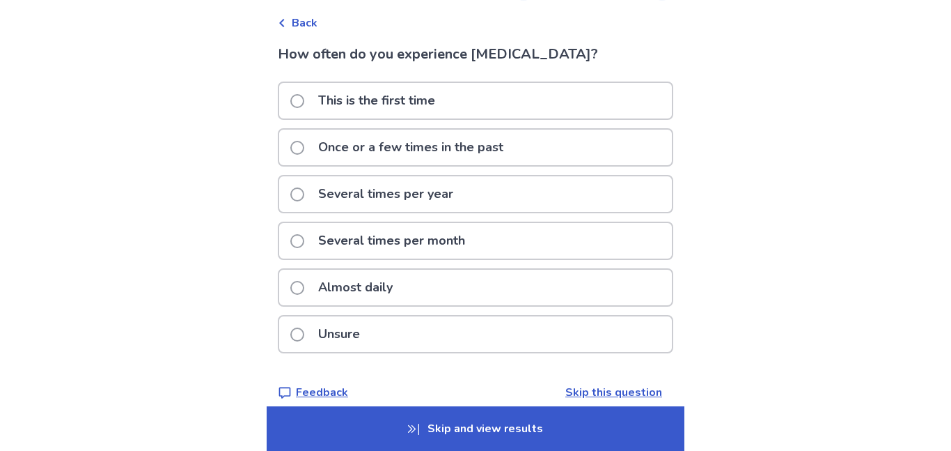
scroll to position [79, 0]
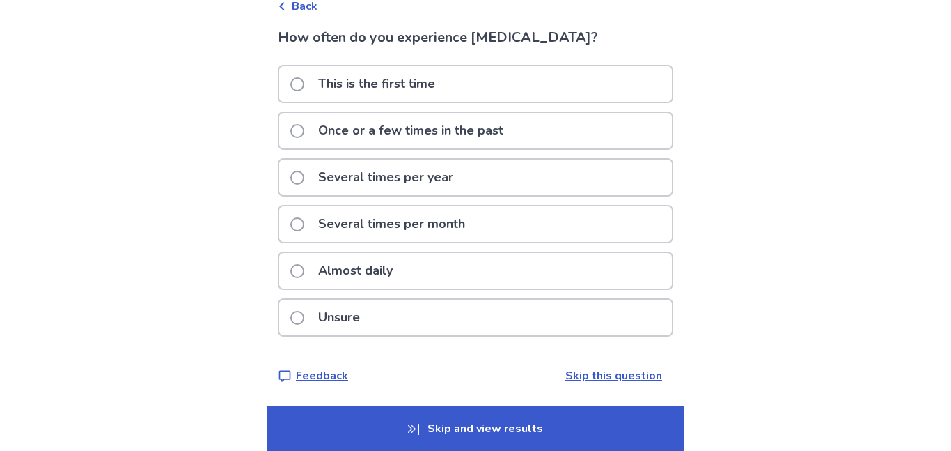
click at [297, 271] on div "Almost daily" at bounding box center [475, 271] width 393 height 36
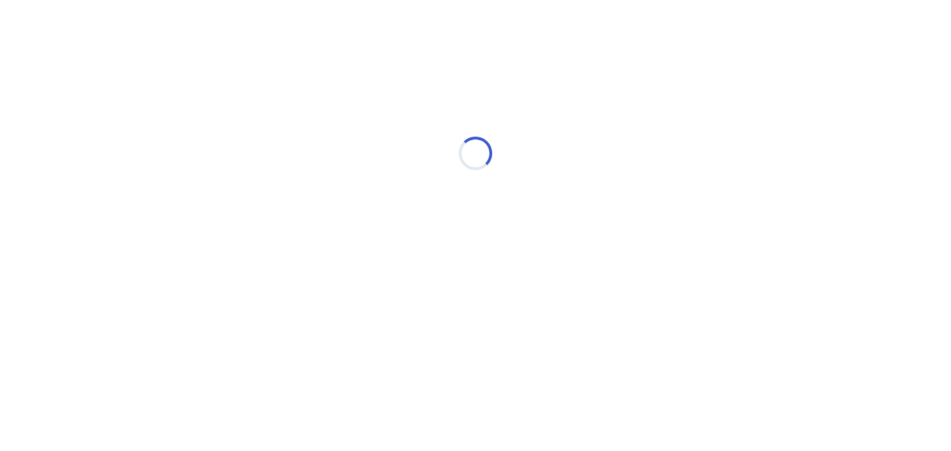
scroll to position [0, 0]
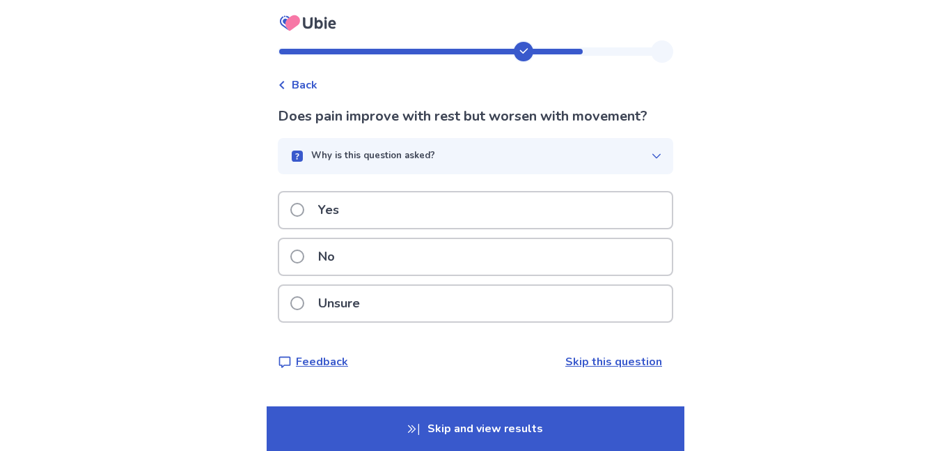
click at [304, 309] on span at bounding box center [297, 303] width 14 height 14
click at [304, 216] on span at bounding box center [297, 210] width 14 height 14
click at [307, 202] on label "Yes" at bounding box center [318, 210] width 57 height 36
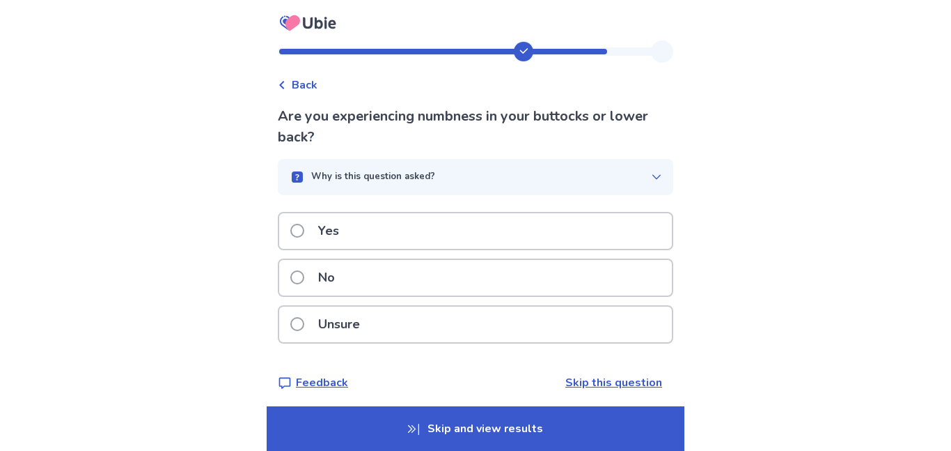
click at [304, 320] on span at bounding box center [297, 324] width 14 height 14
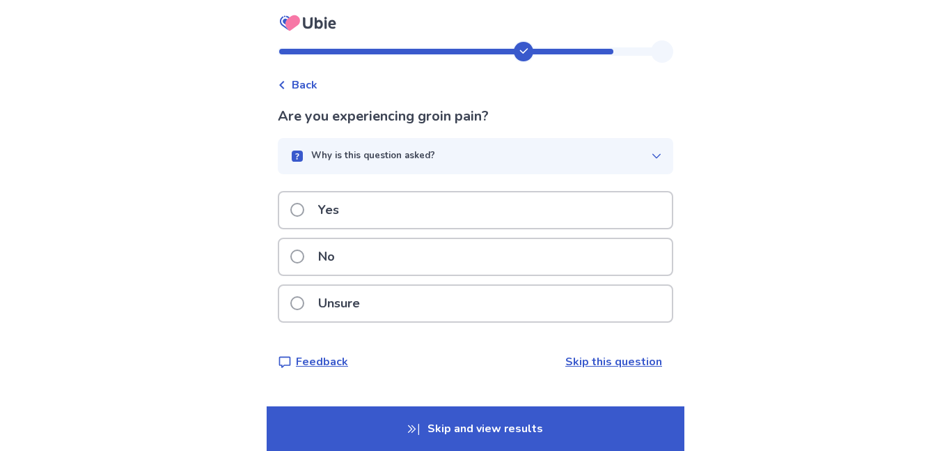
click at [314, 295] on label "Unsure" at bounding box center [329, 304] width 78 height 36
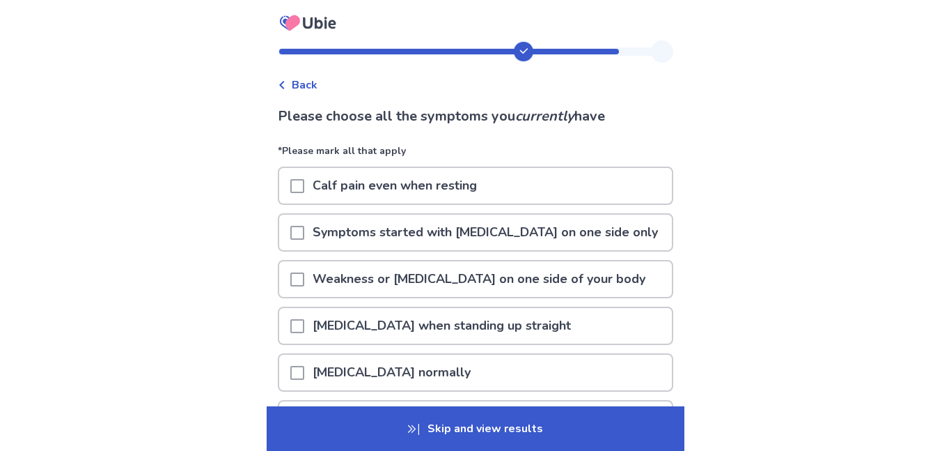
click at [308, 91] on span "Back" at bounding box center [305, 85] width 26 height 17
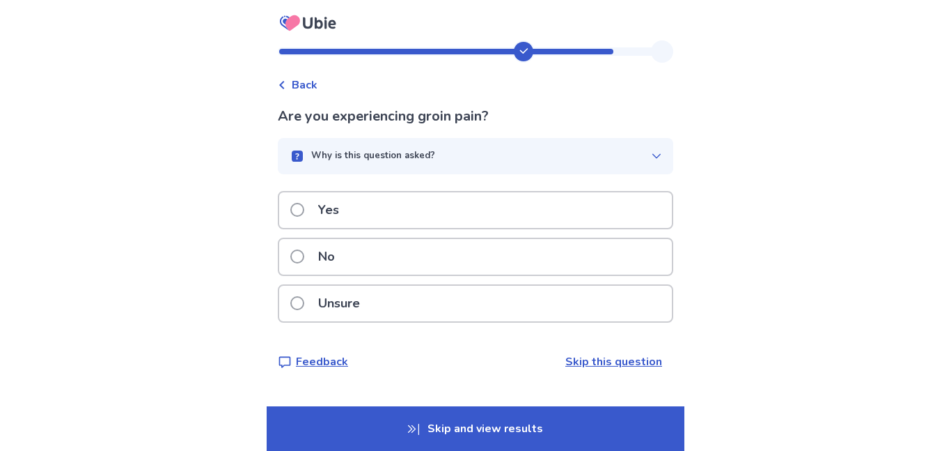
click at [307, 270] on label "No" at bounding box center [316, 257] width 53 height 36
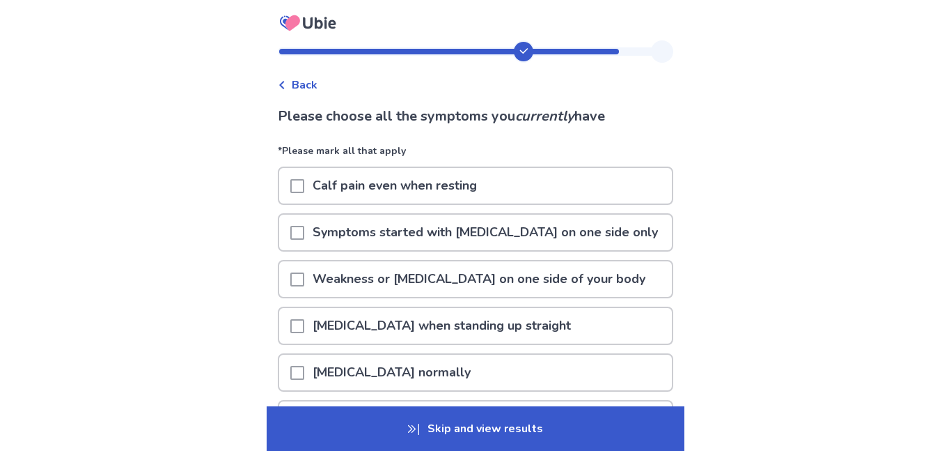
click at [306, 88] on span "Back" at bounding box center [305, 85] width 26 height 17
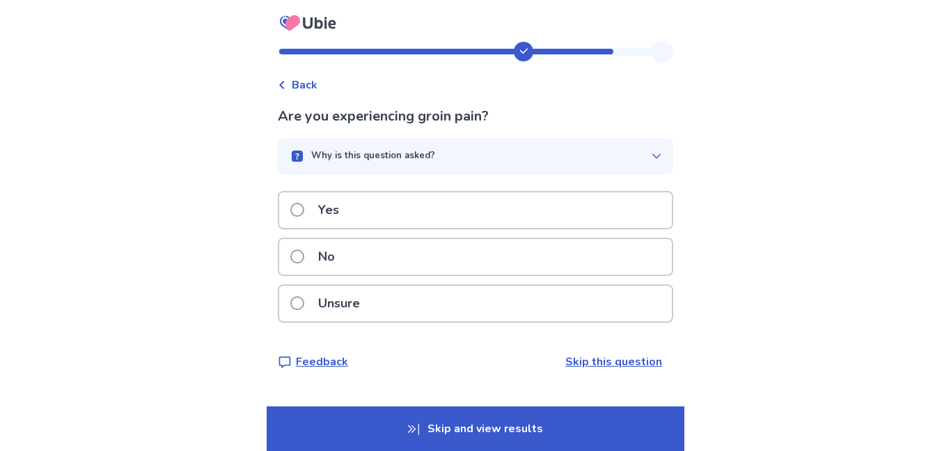
click at [313, 251] on label "No" at bounding box center [316, 257] width 53 height 36
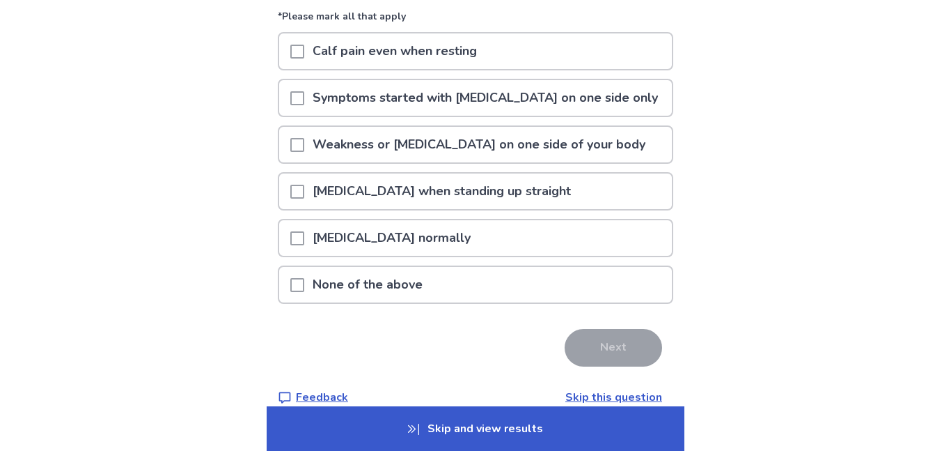
scroll to position [136, 0]
click at [304, 196] on span at bounding box center [297, 190] width 14 height 14
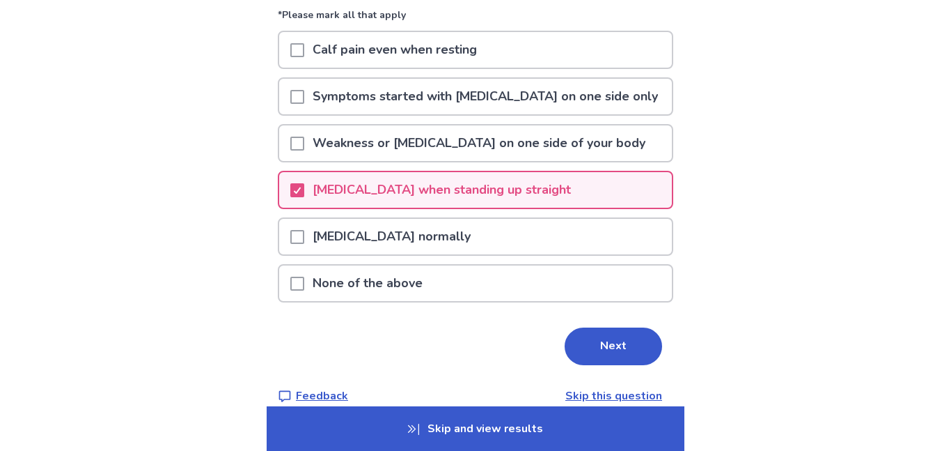
click at [303, 40] on div at bounding box center [297, 50] width 14 height 36
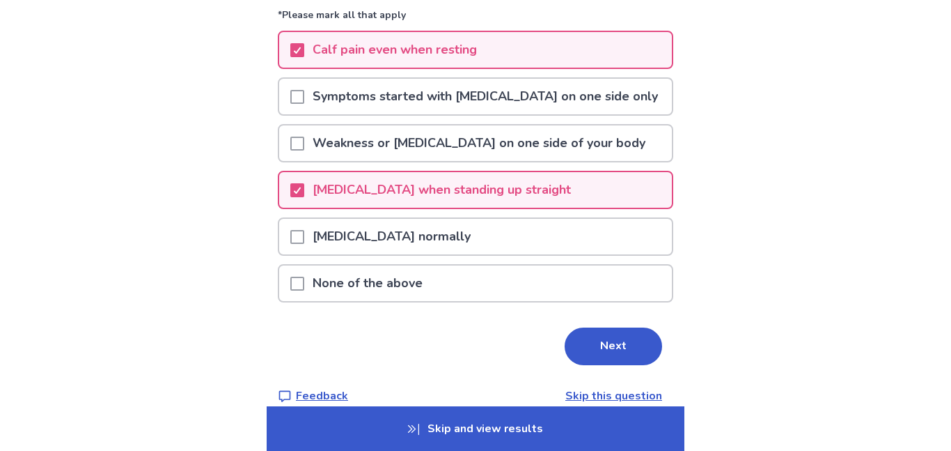
click at [303, 40] on div at bounding box center [297, 50] width 14 height 36
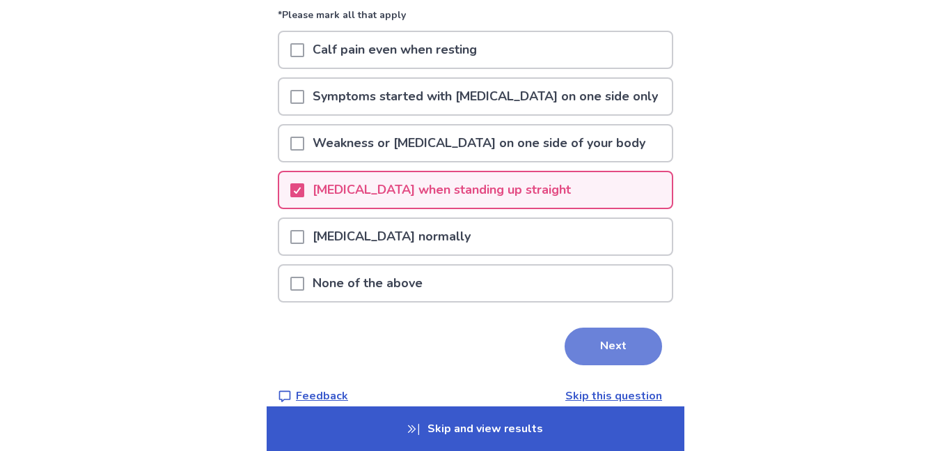
click at [568, 341] on button "Next" at bounding box center [614, 346] width 98 height 38
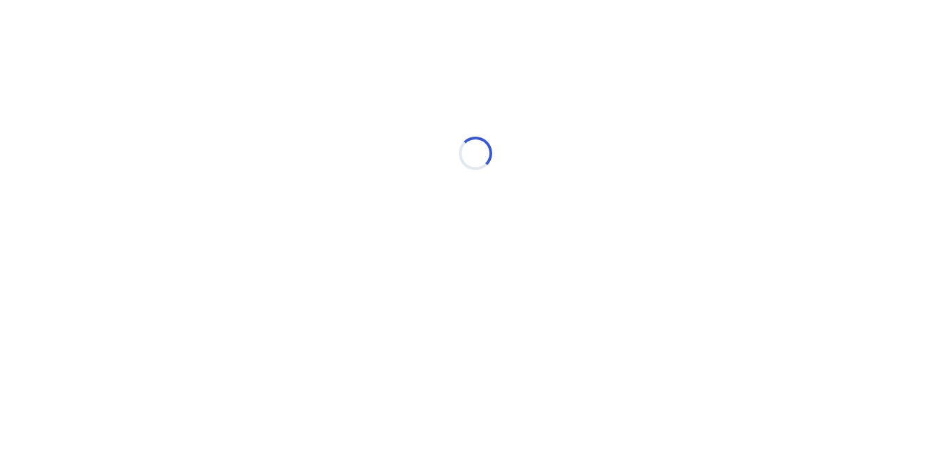
scroll to position [0, 0]
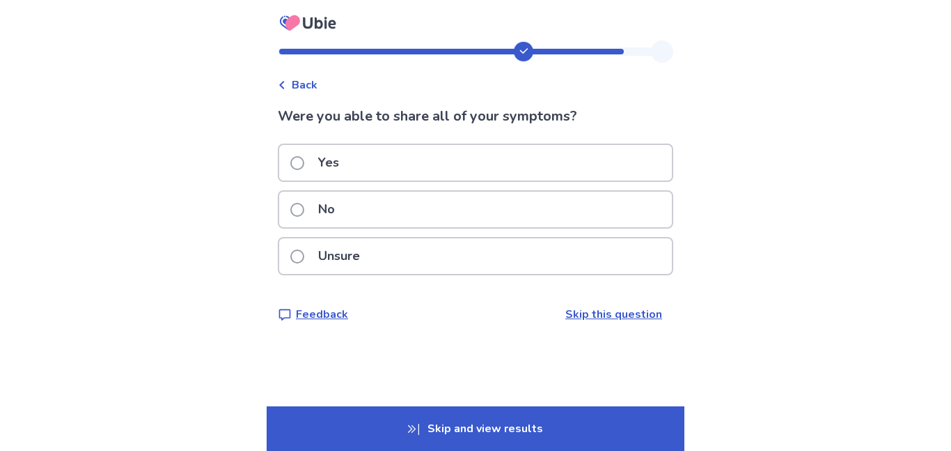
click at [302, 170] on label "Yes" at bounding box center [318, 163] width 57 height 36
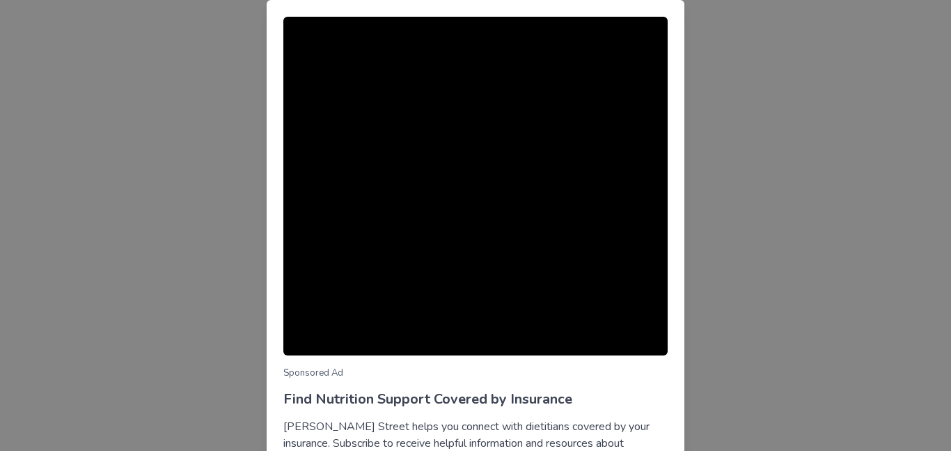
scroll to position [129, 0]
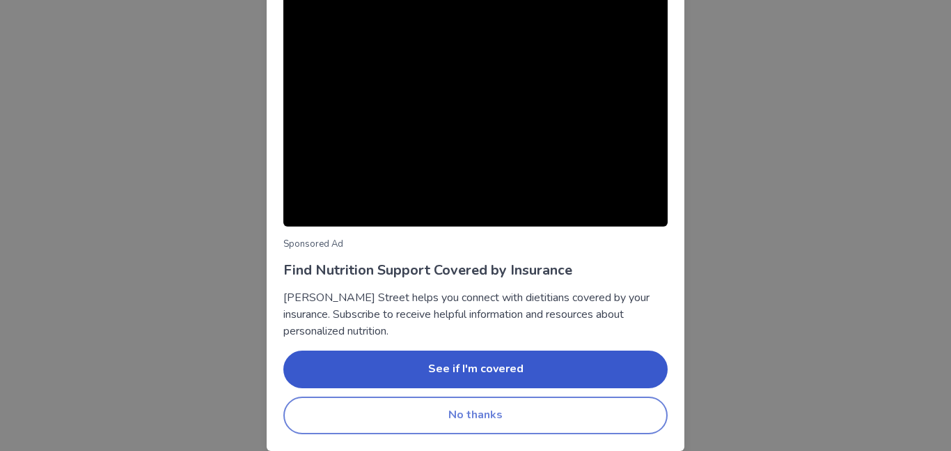
click at [362, 426] on button "No thanks" at bounding box center [475, 415] width 384 height 38
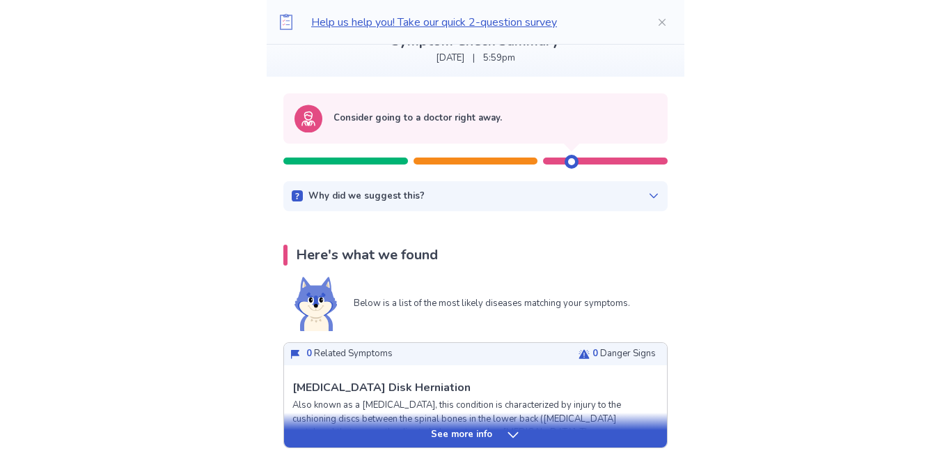
scroll to position [100, 0]
click at [573, 191] on div "Why did we suggest this?" at bounding box center [476, 196] width 368 height 14
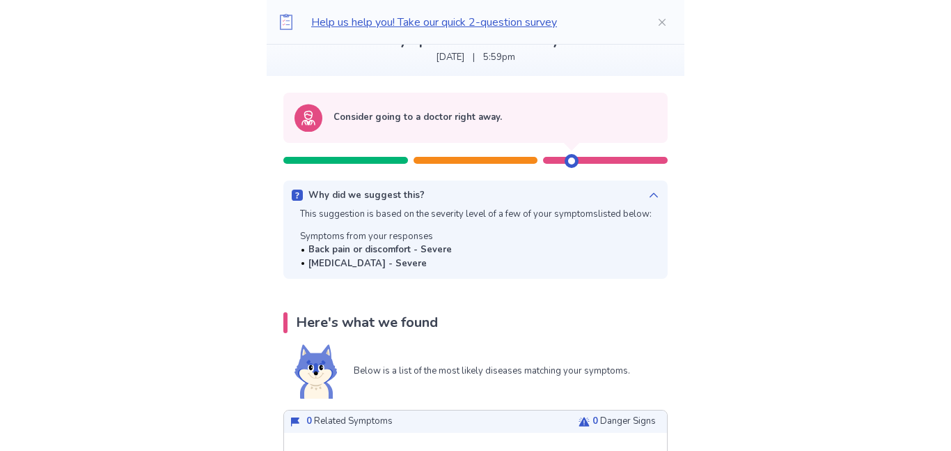
click at [636, 194] on div "Why did we suggest this?" at bounding box center [476, 196] width 368 height 14
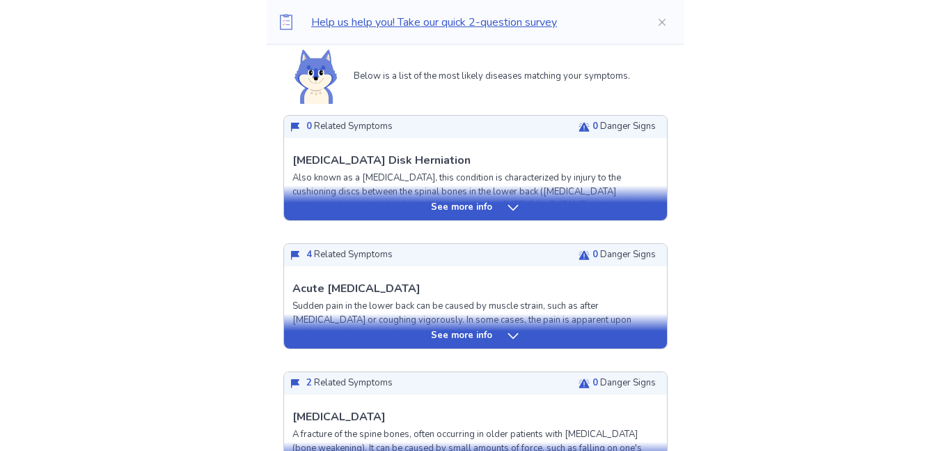
scroll to position [327, 0]
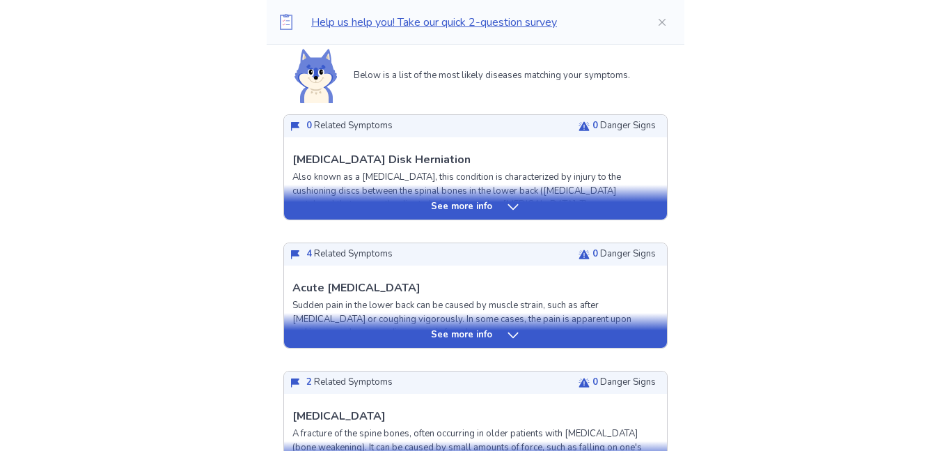
click at [389, 197] on div "See more info" at bounding box center [475, 202] width 383 height 35
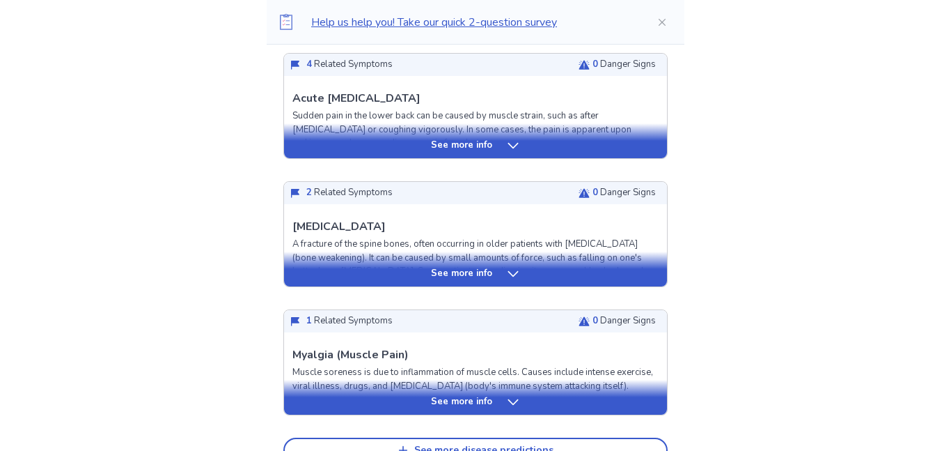
scroll to position [1649, 0]
